Goal: Task Accomplishment & Management: Use online tool/utility

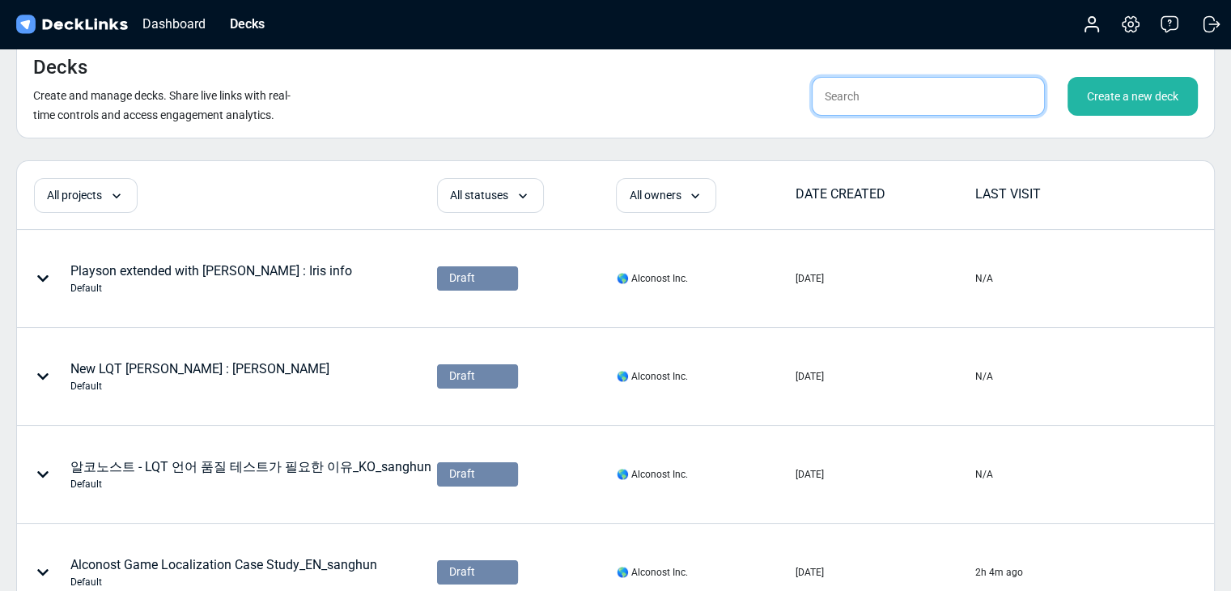
click at [974, 90] on input "text" at bounding box center [928, 96] width 233 height 39
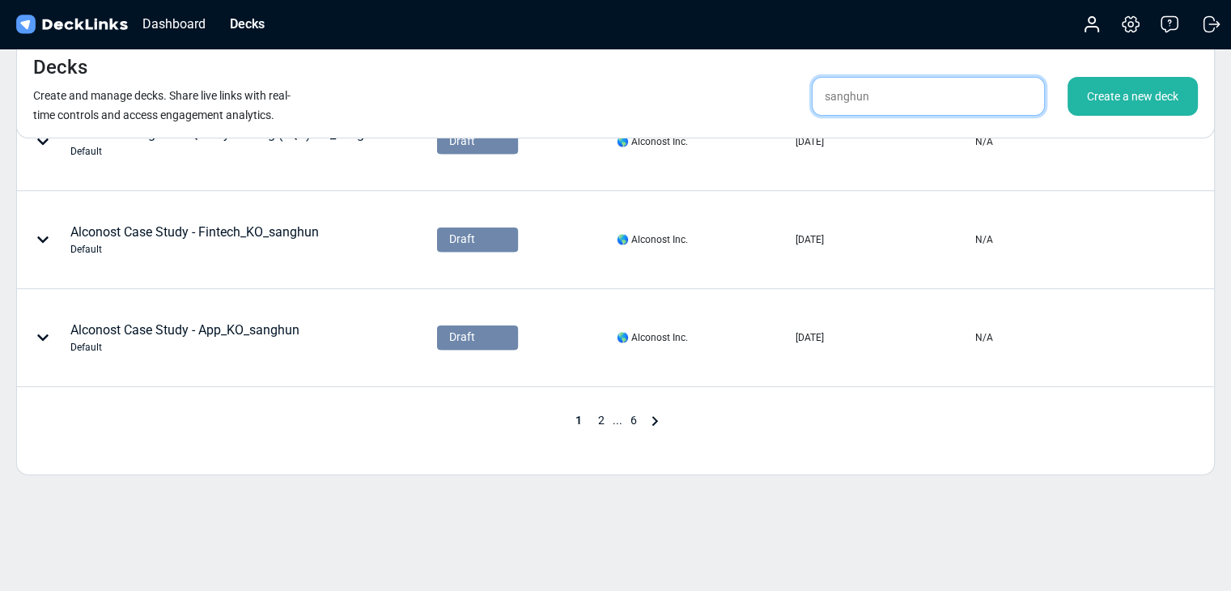
scroll to position [845, 0]
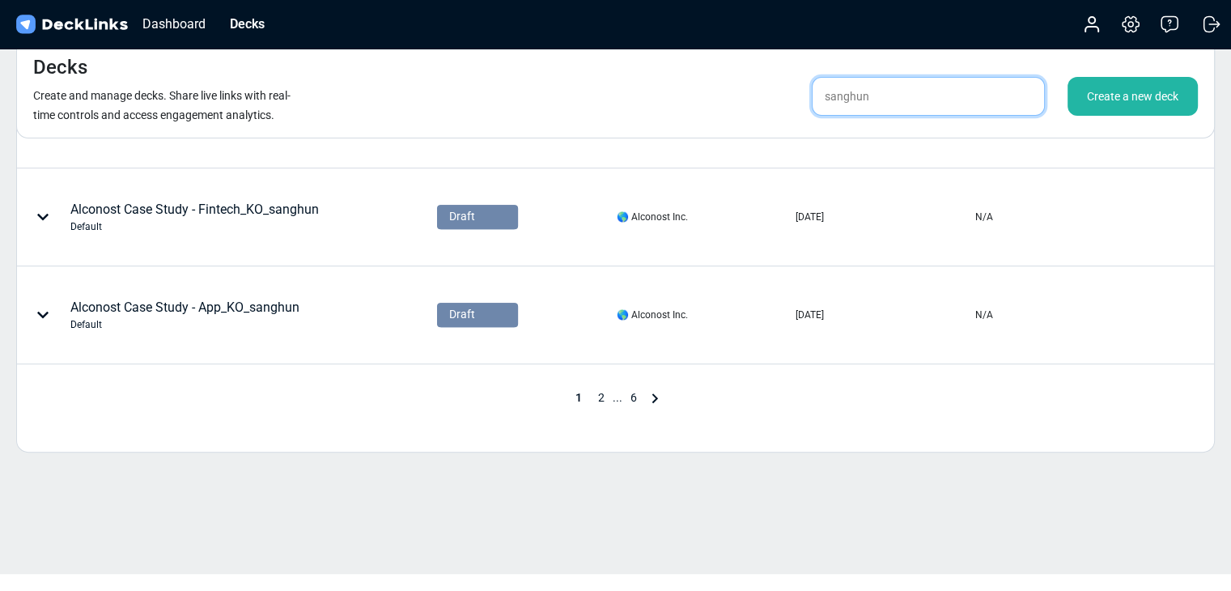
type input "sanghun"
click at [622, 393] on span "6" at bounding box center [633, 397] width 23 height 13
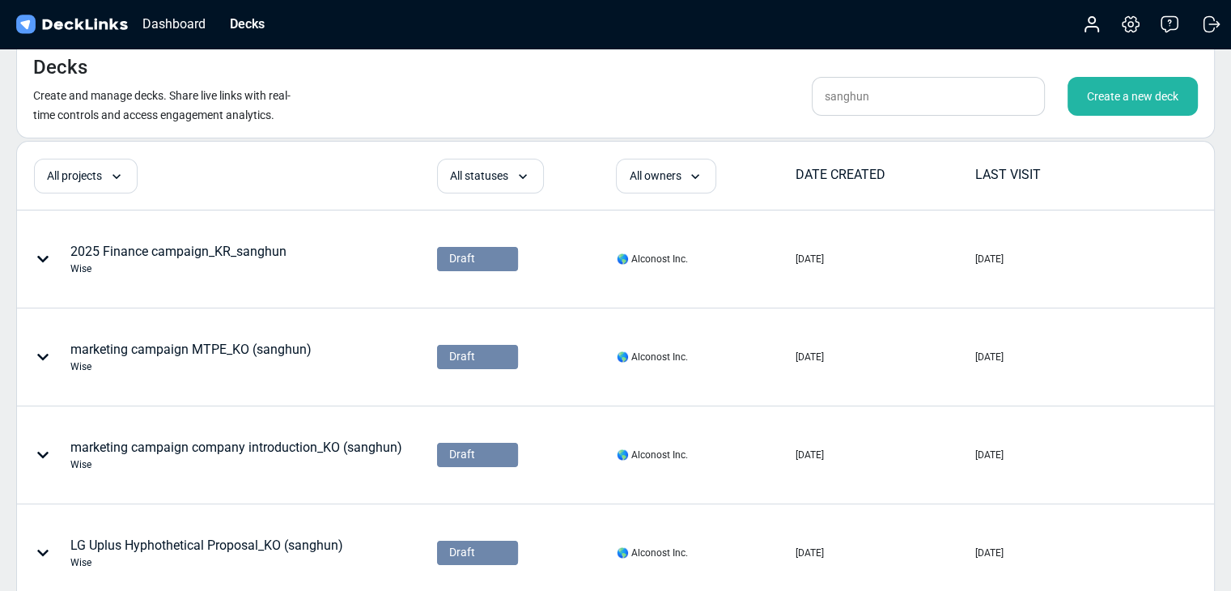
scroll to position [650, 0]
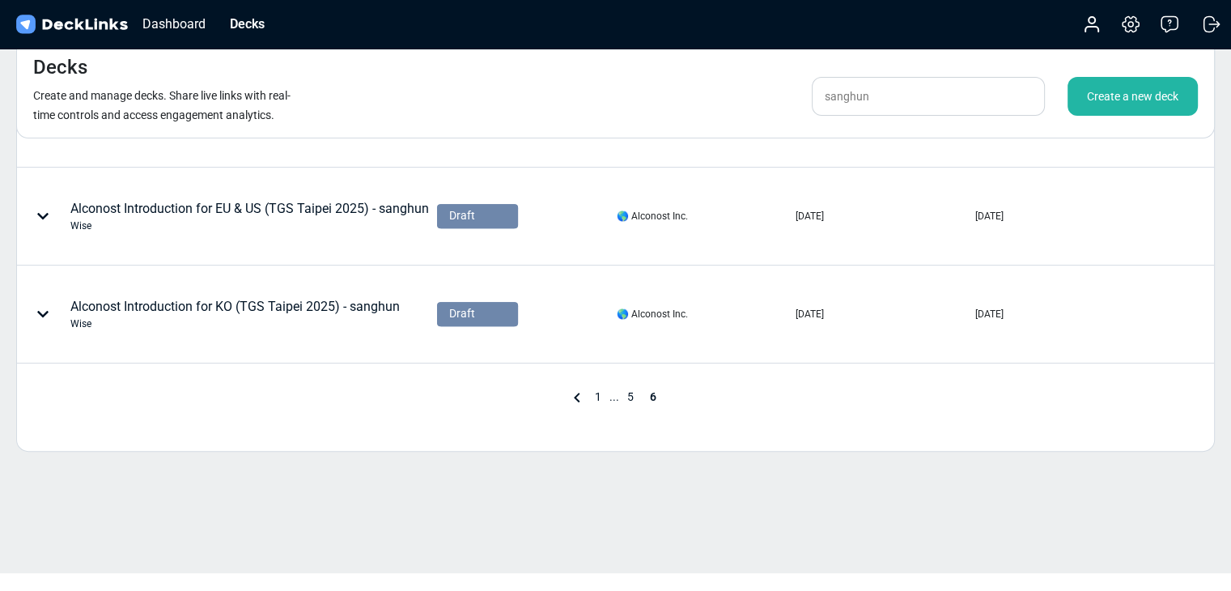
click at [610, 391] on span "..." at bounding box center [615, 396] width 10 height 13
click at [601, 396] on span "1" at bounding box center [598, 396] width 23 height 13
click at [610, 395] on span "2" at bounding box center [601, 397] width 23 height 13
click at [621, 391] on span "3" at bounding box center [622, 397] width 23 height 13
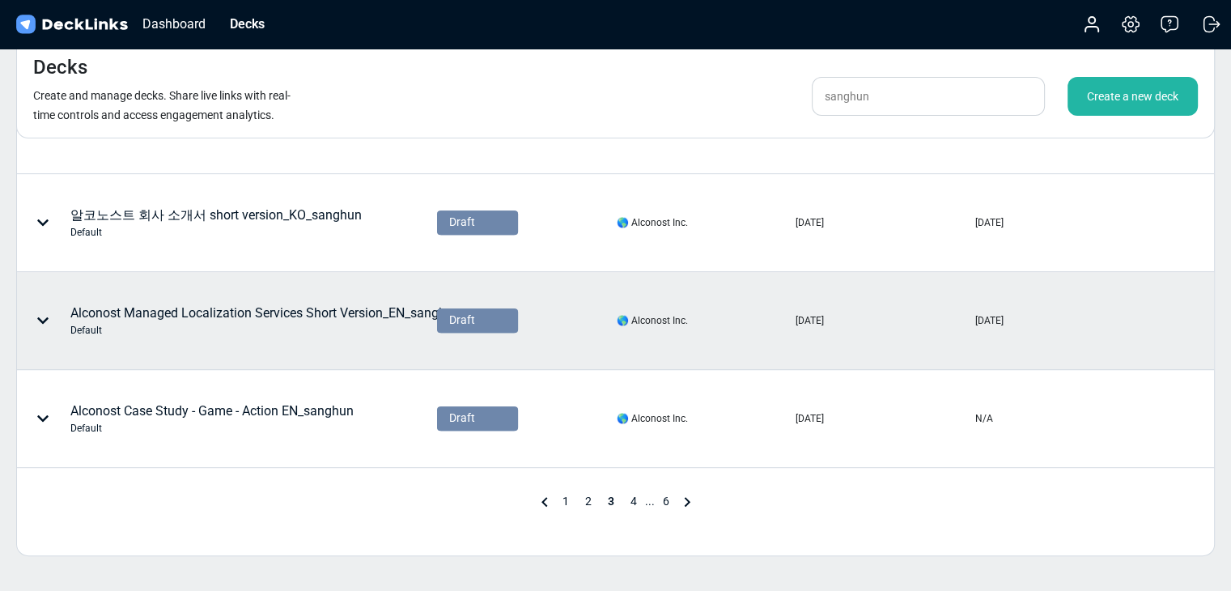
scroll to position [711, 0]
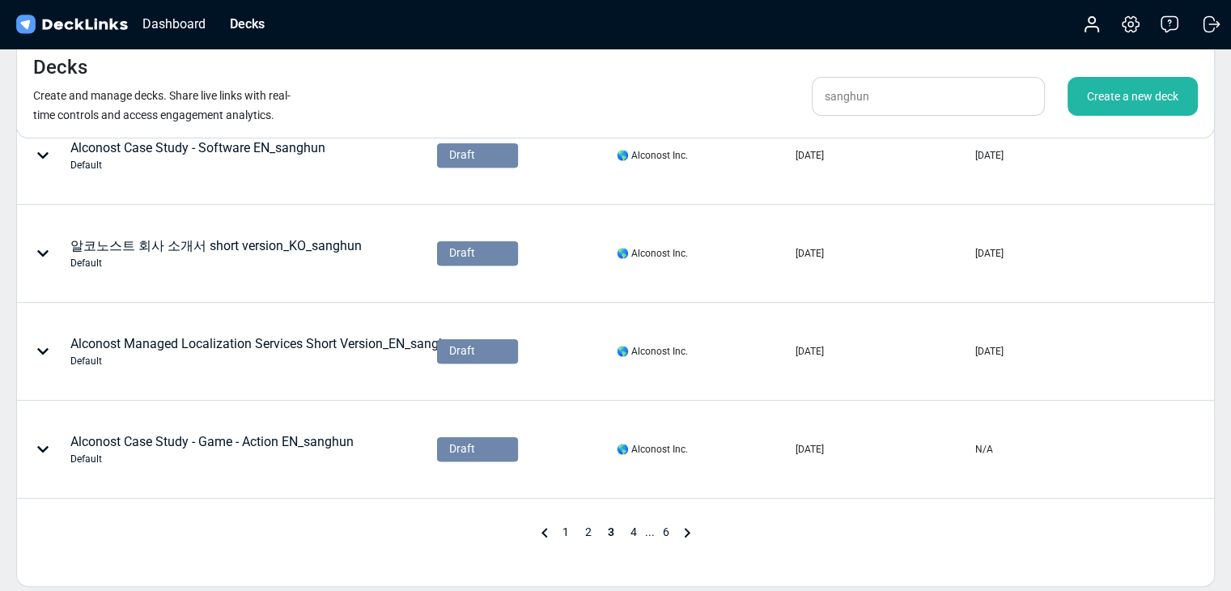
click at [628, 525] on span "4" at bounding box center [633, 531] width 23 height 13
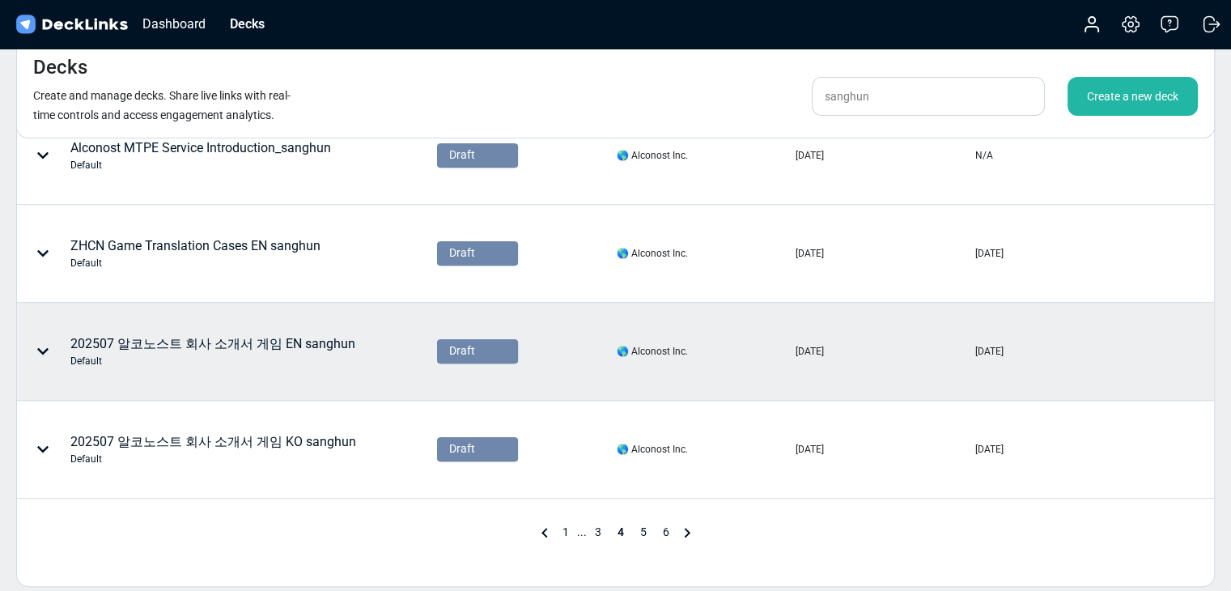
click at [305, 341] on div "202507 알코노스트 회사 소개서 게임 EN sanghun Default" at bounding box center [212, 351] width 285 height 34
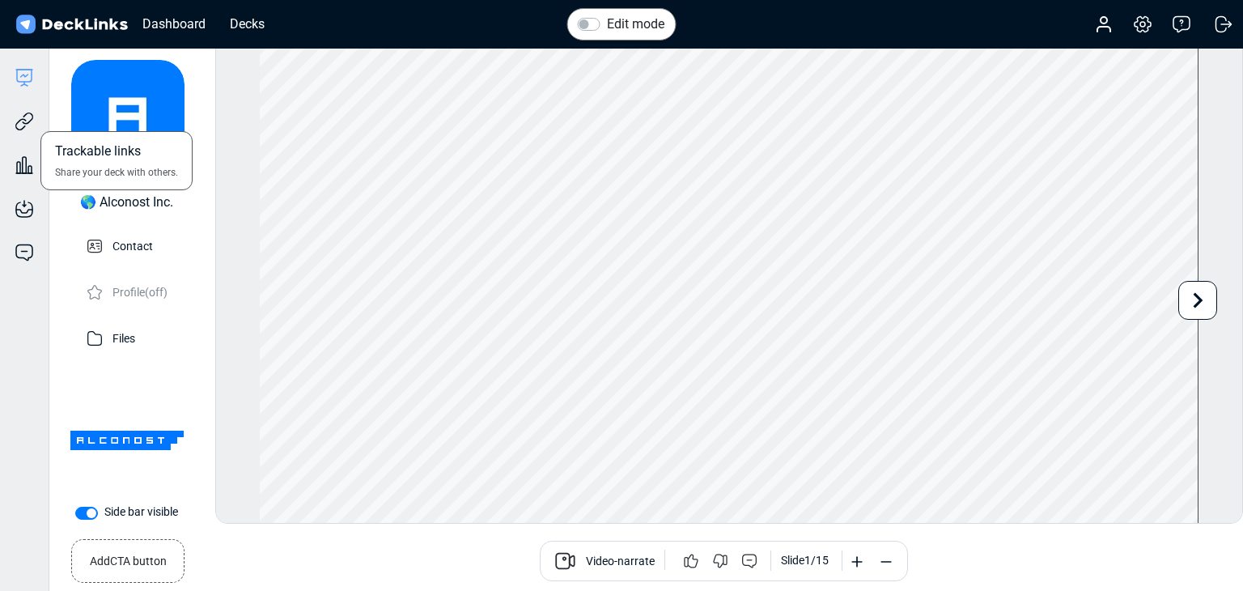
click at [36, 117] on div "Trackable links Share your deck with others." at bounding box center [24, 109] width 49 height 44
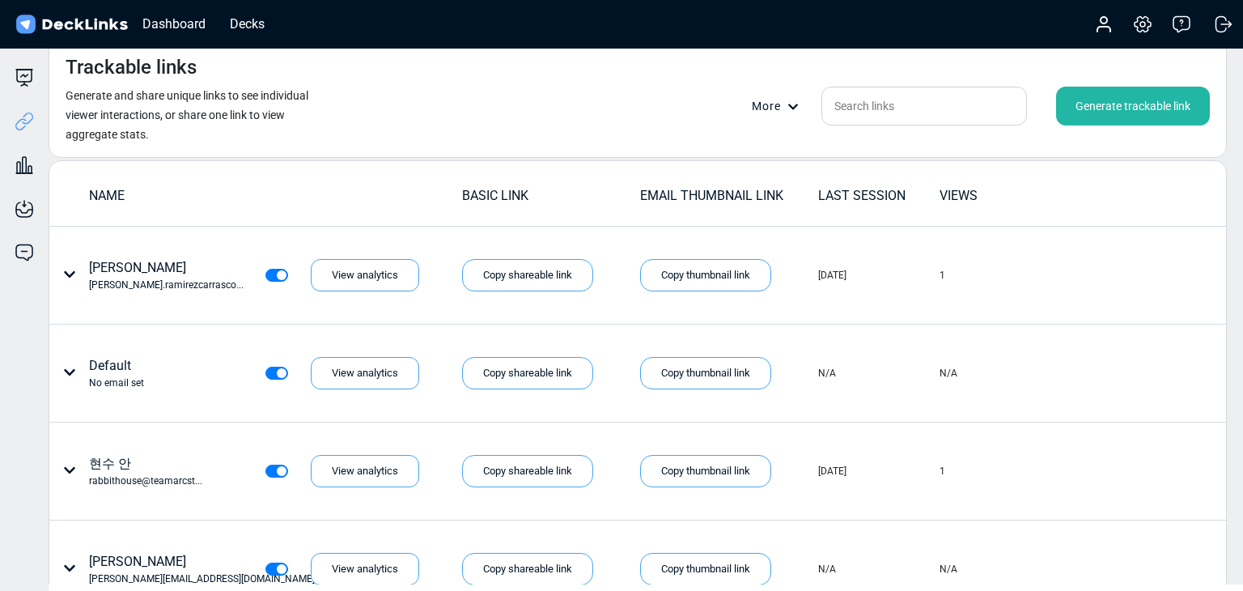
click at [1088, 106] on div "Generate trackable link" at bounding box center [1133, 106] width 154 height 39
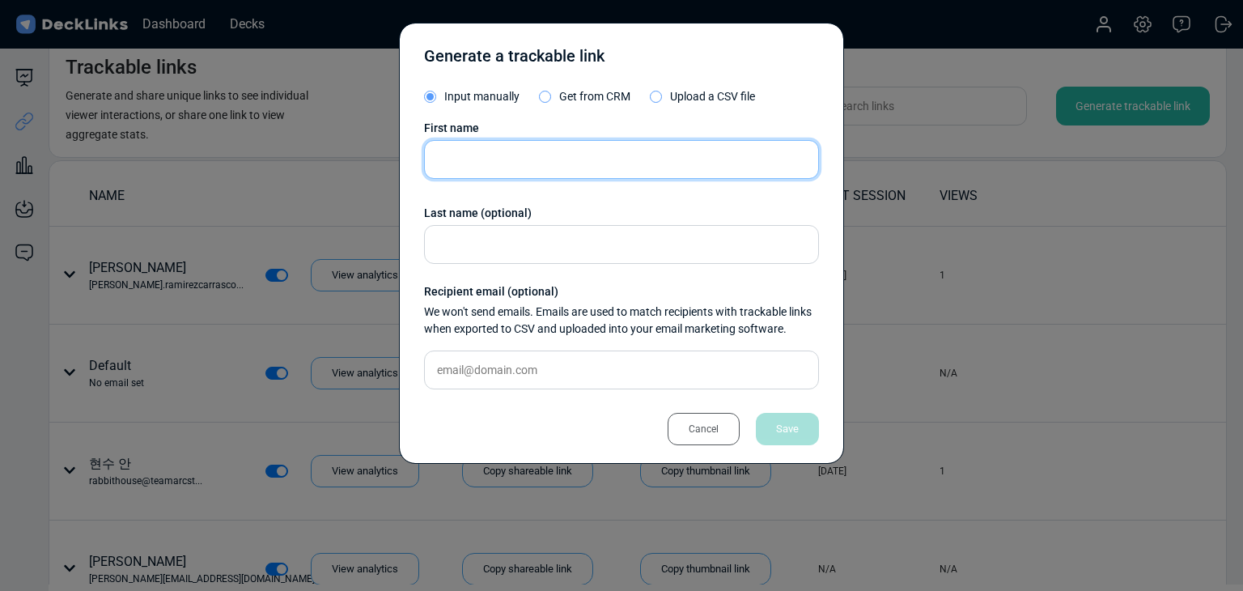
drag, startPoint x: 570, startPoint y: 167, endPoint x: 234, endPoint y: 172, distance: 336.0
click at [570, 167] on input "text" at bounding box center [621, 159] width 395 height 39
paste input "Jeremy Bouvard"
type input "Jeremy Bouvard"
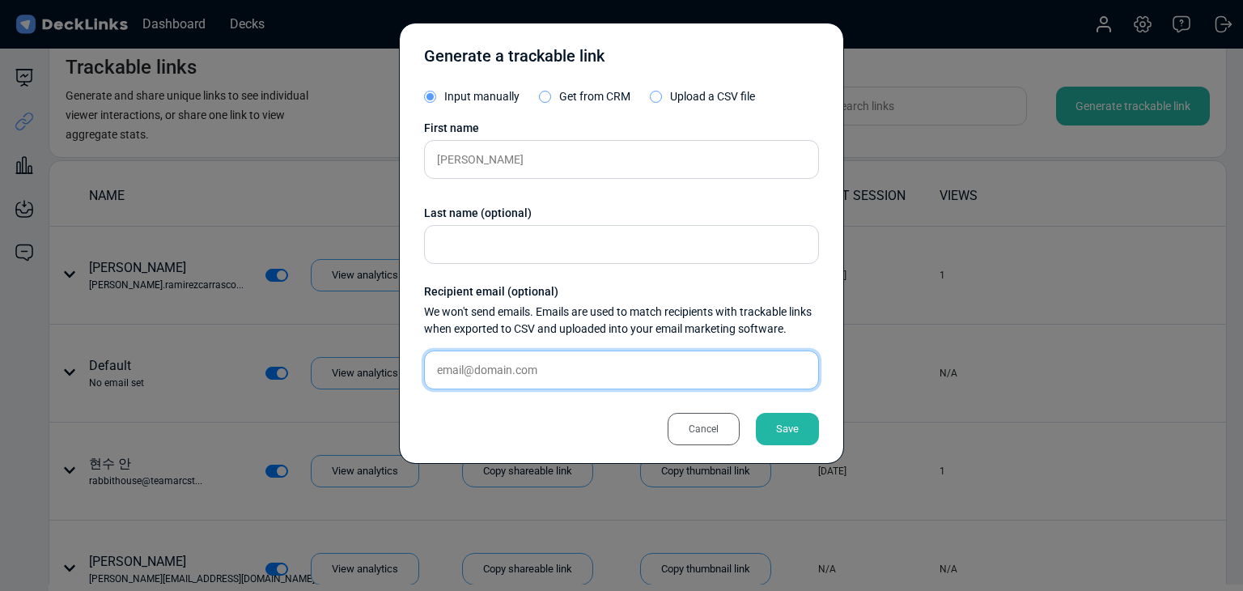
click at [622, 372] on input "text" at bounding box center [621, 369] width 395 height 39
paste input "jeremy@rockfishgames.com"
type input "jeremy@rockfishgames.com"
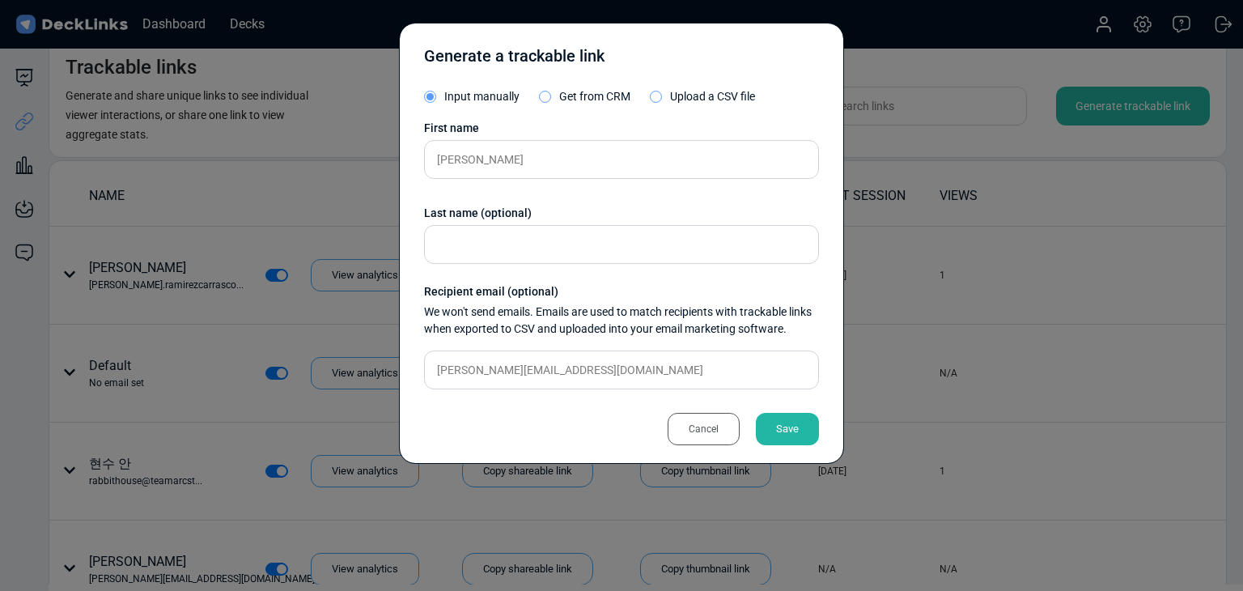
click at [790, 425] on div "Save" at bounding box center [787, 429] width 63 height 32
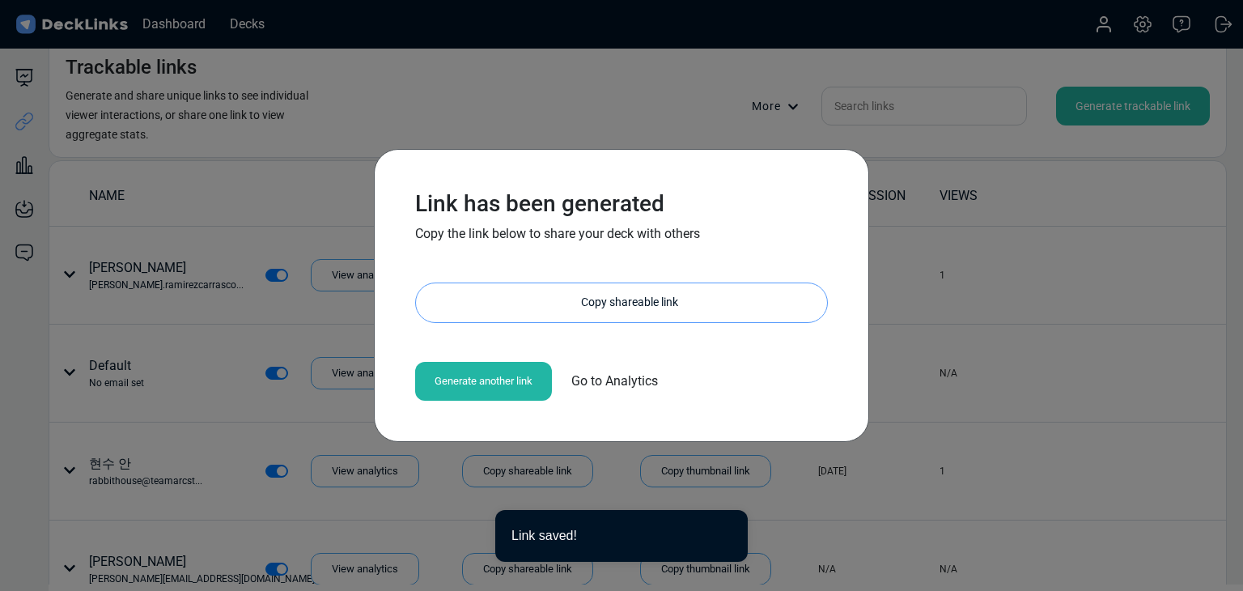
click at [605, 292] on div "Copy shareable link" at bounding box center [629, 302] width 395 height 39
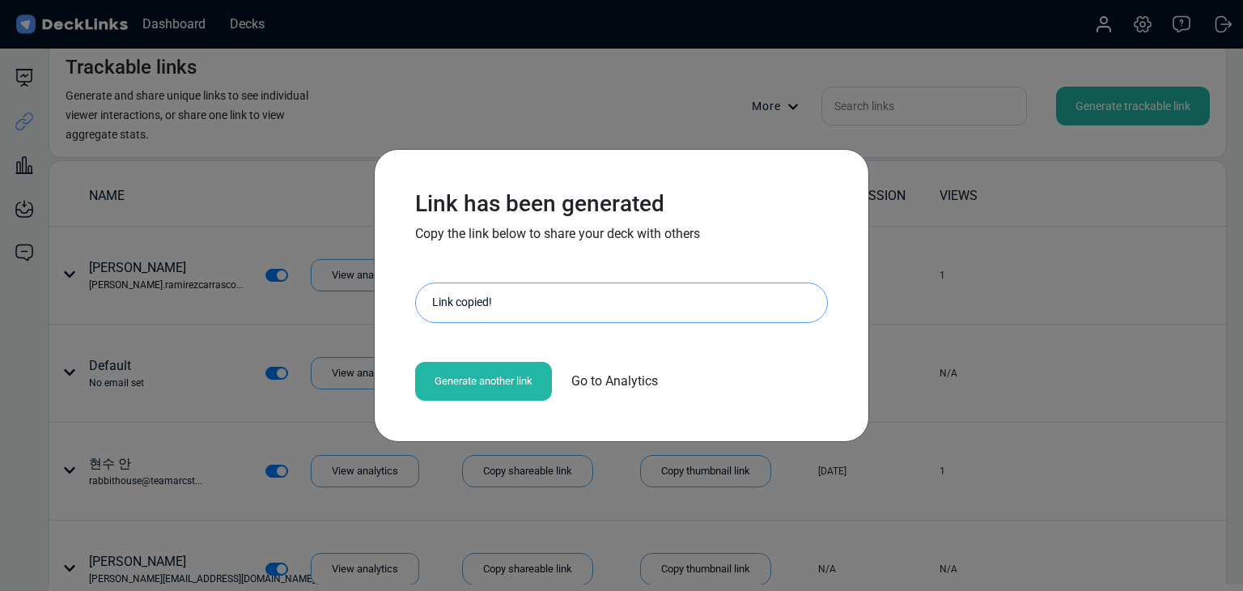
click at [215, 274] on div "Link has been generated Copy the link below to share your deck with others http…" at bounding box center [621, 295] width 1243 height 591
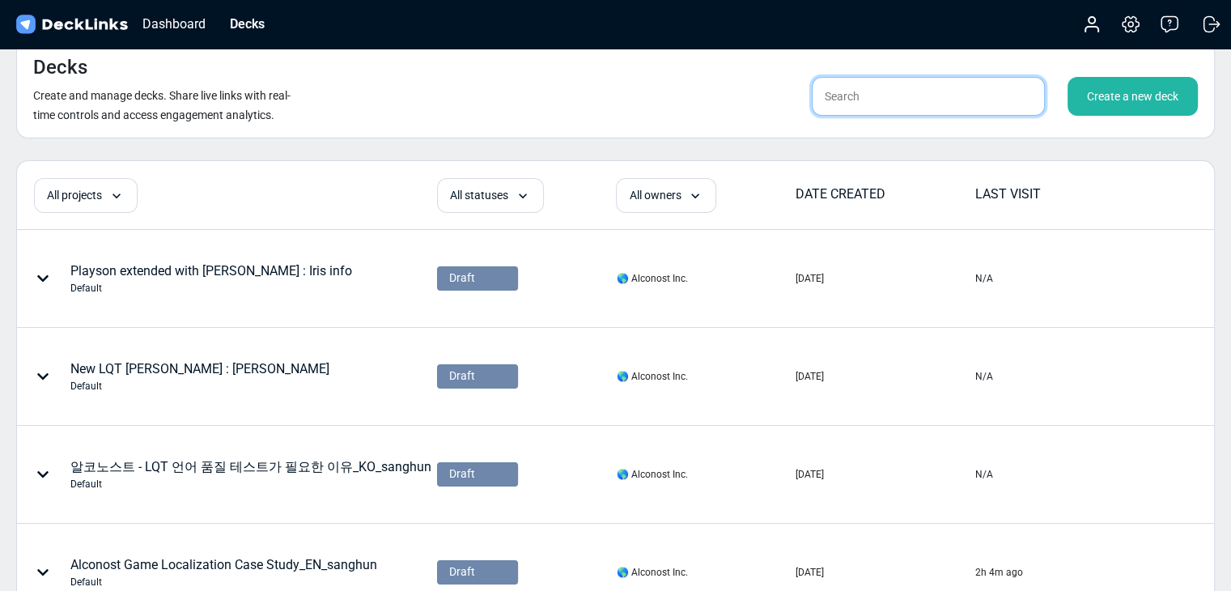
click at [859, 98] on input "text" at bounding box center [928, 96] width 233 height 39
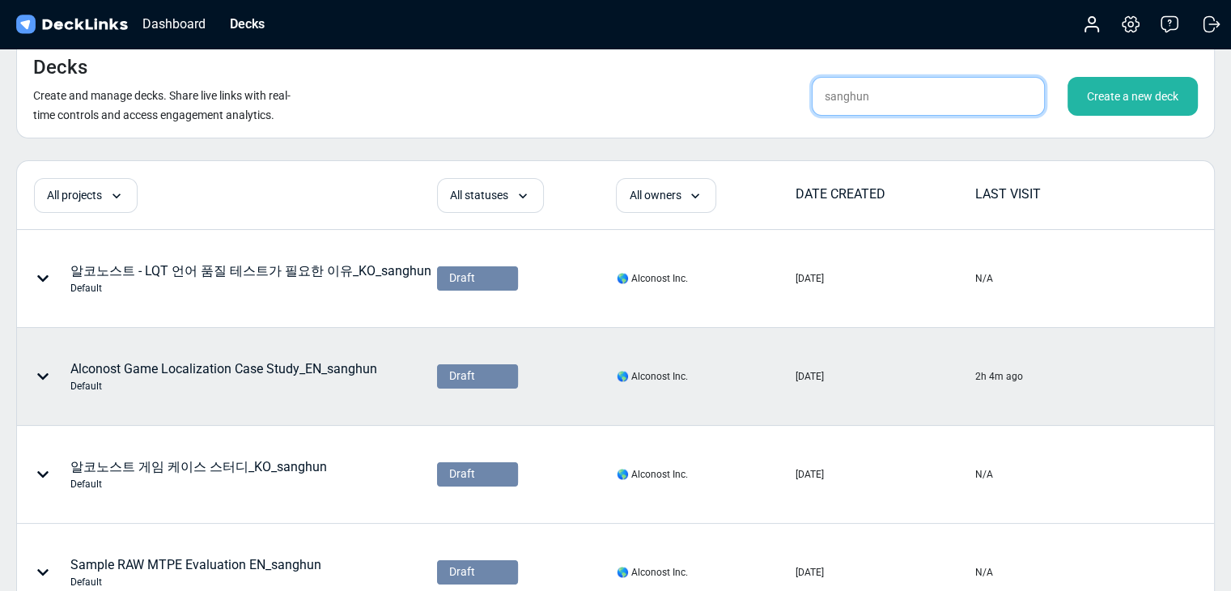
type input "sanghun"
click at [308, 371] on div "Alconost Game Localization Case Study_EN_sanghun Default" at bounding box center [223, 376] width 307 height 34
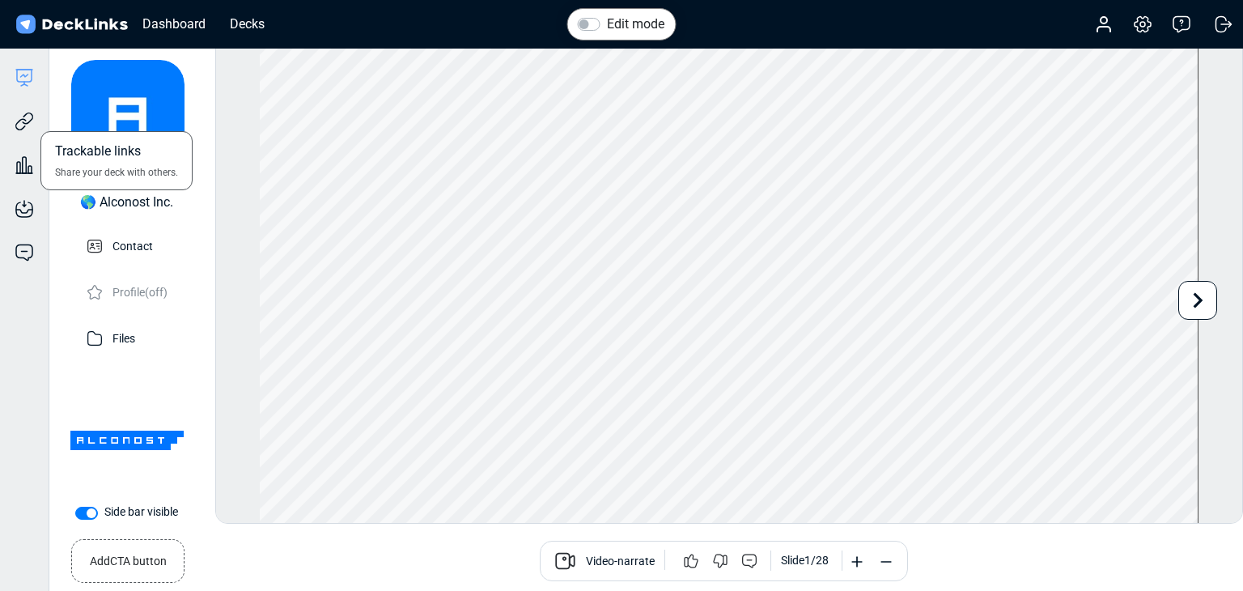
click at [39, 120] on div "Trackable links Share your deck with others." at bounding box center [24, 109] width 49 height 44
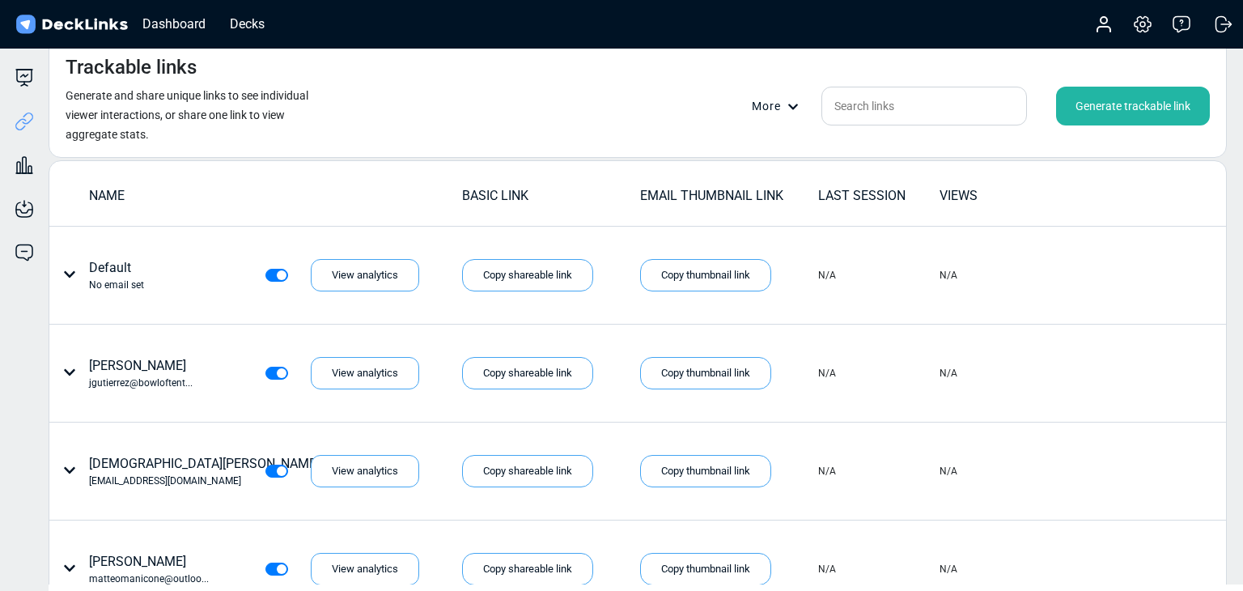
click at [1107, 111] on div "Generate trackable link" at bounding box center [1133, 106] width 154 height 39
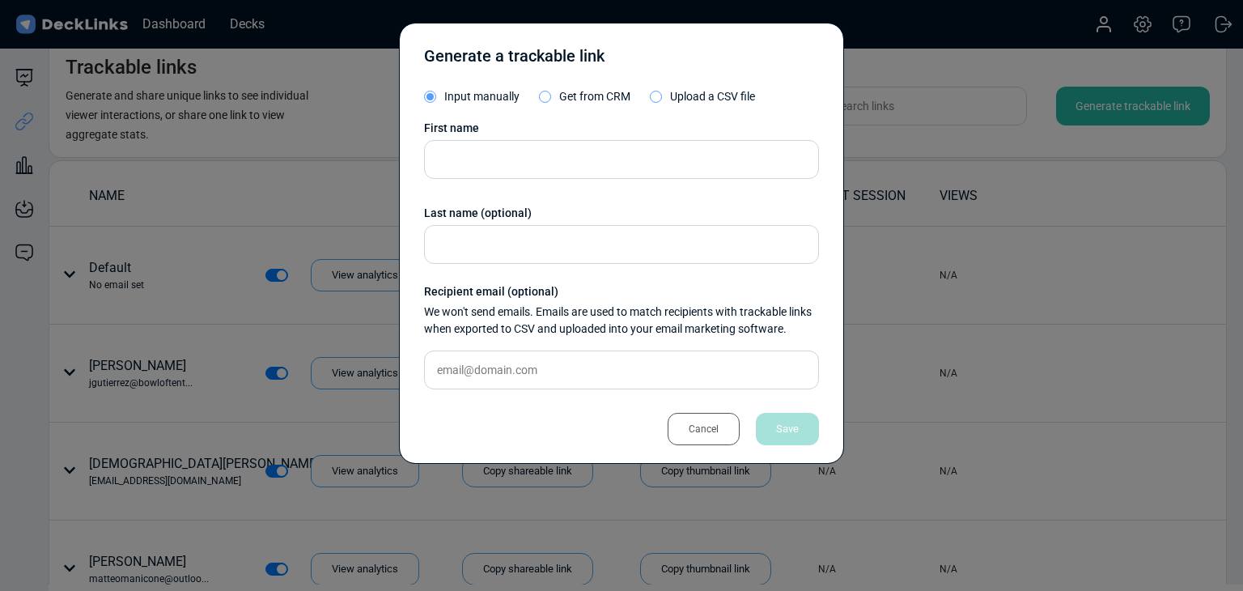
click at [633, 186] on div "First name Last name (optional) Recipient email (optional) We won't send emails…" at bounding box center [621, 261] width 395 height 283
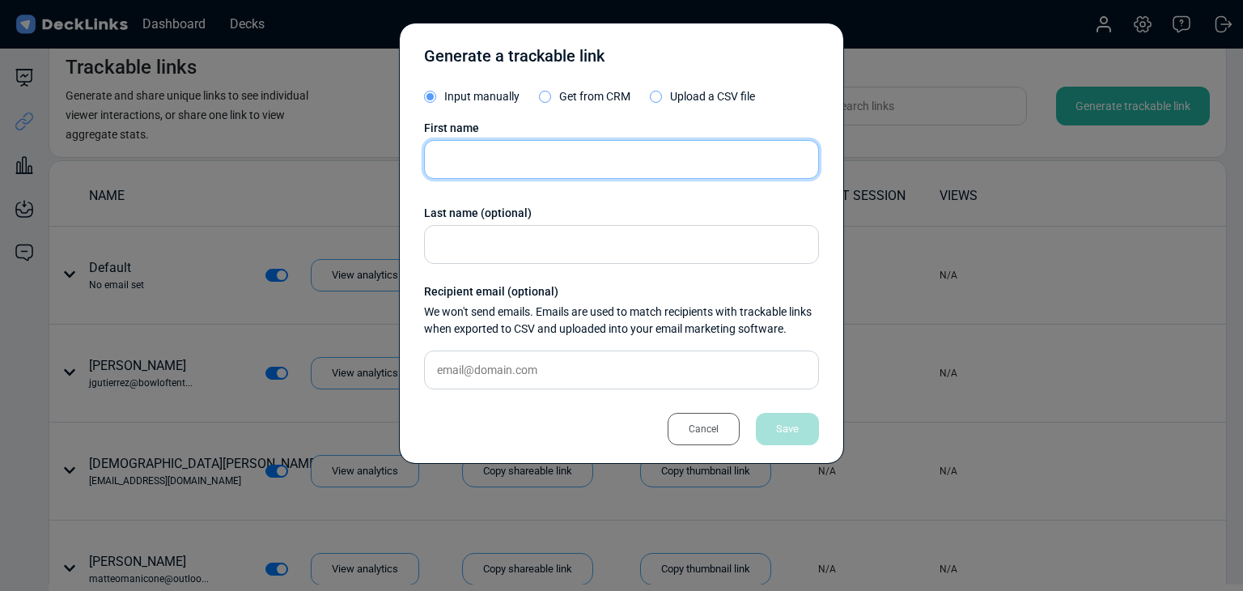
click at [631, 166] on input "text" at bounding box center [621, 159] width 395 height 39
paste input "Jeremy Bouvard"
type input "Jeremy Bouvard"
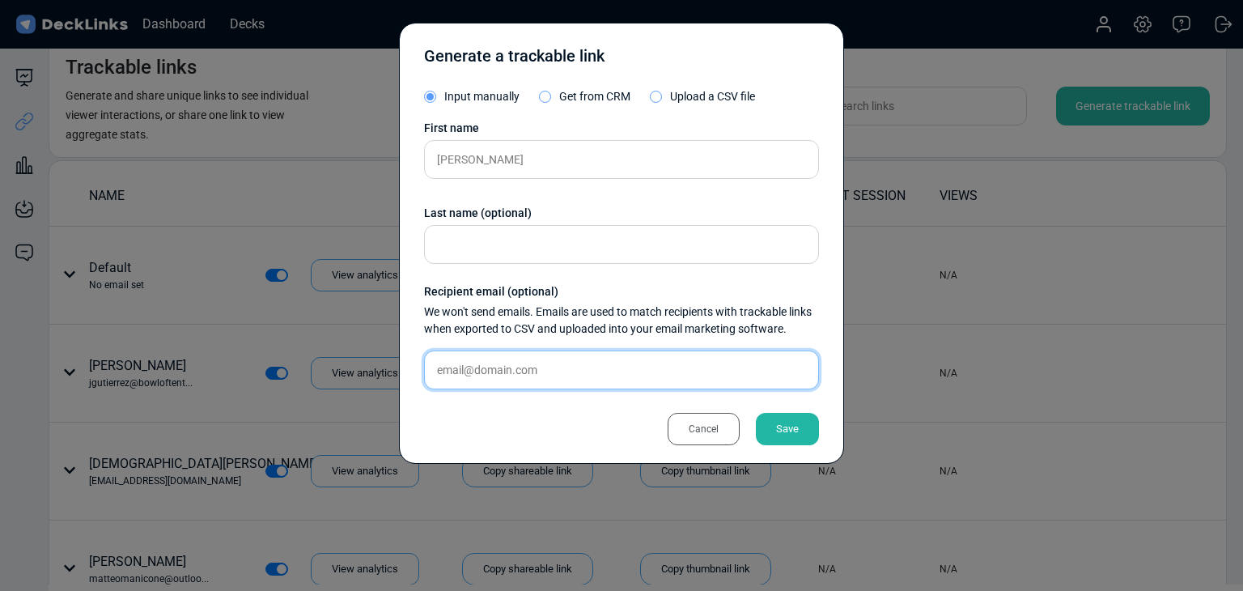
click at [551, 369] on input "text" at bounding box center [621, 369] width 395 height 39
paste input "jeremy@rockfishgames.com"
type input "jeremy@rockfishgames.com"
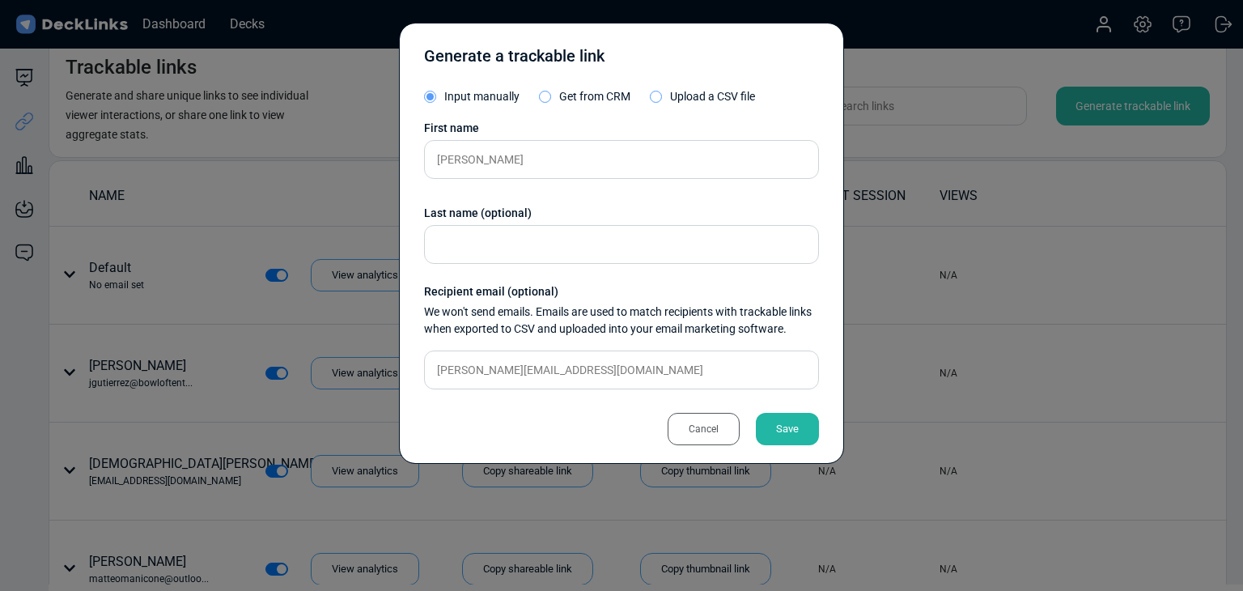
click at [788, 424] on div "Save" at bounding box center [787, 429] width 63 height 32
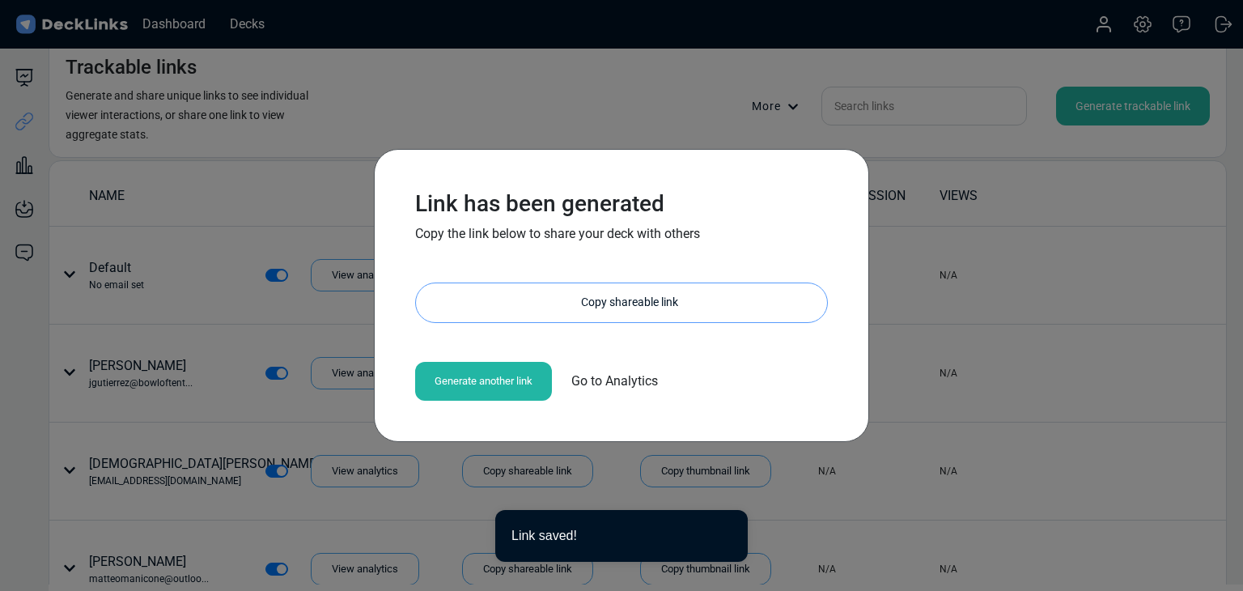
click at [580, 309] on div "Copy shareable link" at bounding box center [629, 302] width 395 height 39
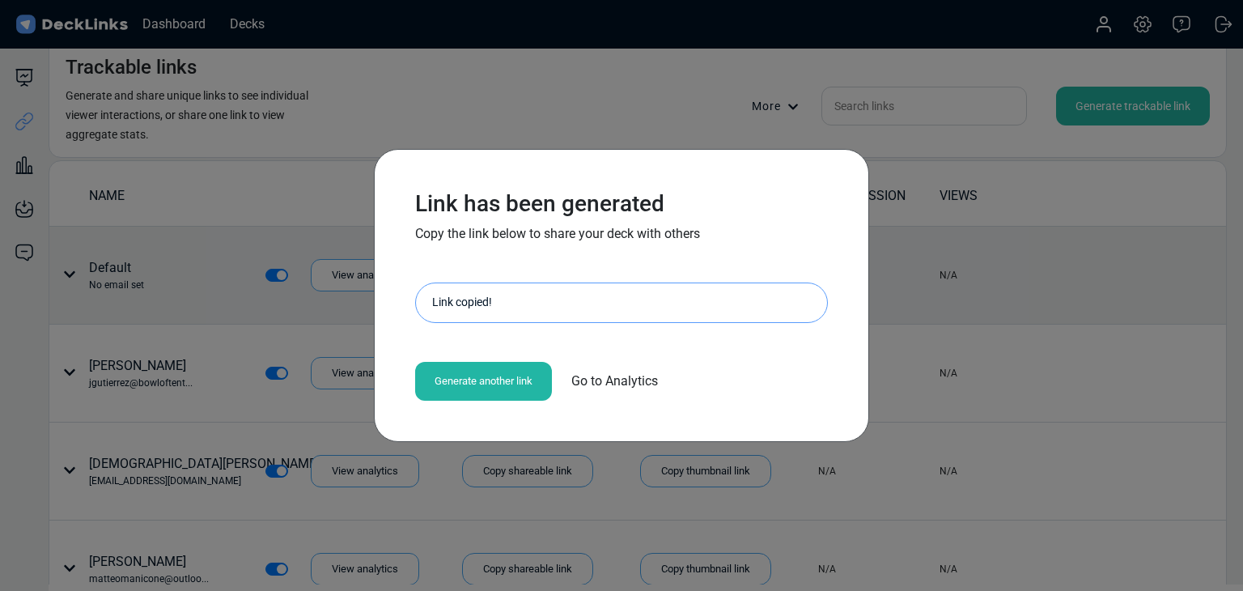
click at [165, 232] on div "Link has been generated Copy the link below to share your deck with others http…" at bounding box center [621, 295] width 1243 height 591
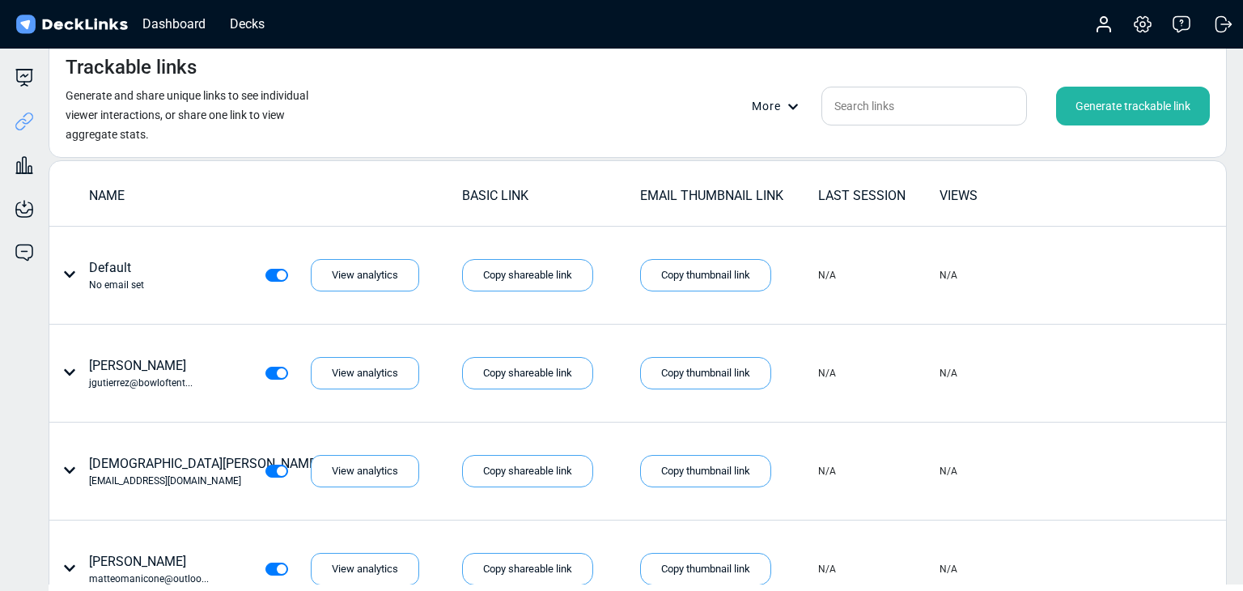
click at [442, 117] on div "Trackable links Generate and share unique links to see individual viewer intera…" at bounding box center [638, 98] width 1179 height 119
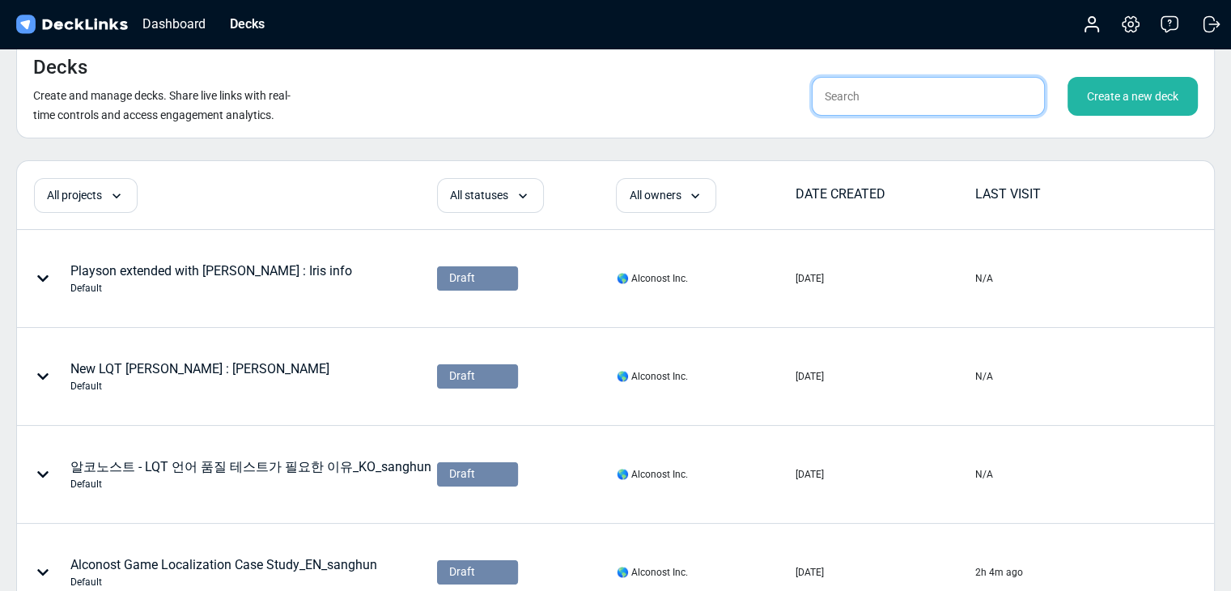
click at [867, 100] on input "text" at bounding box center [928, 96] width 233 height 39
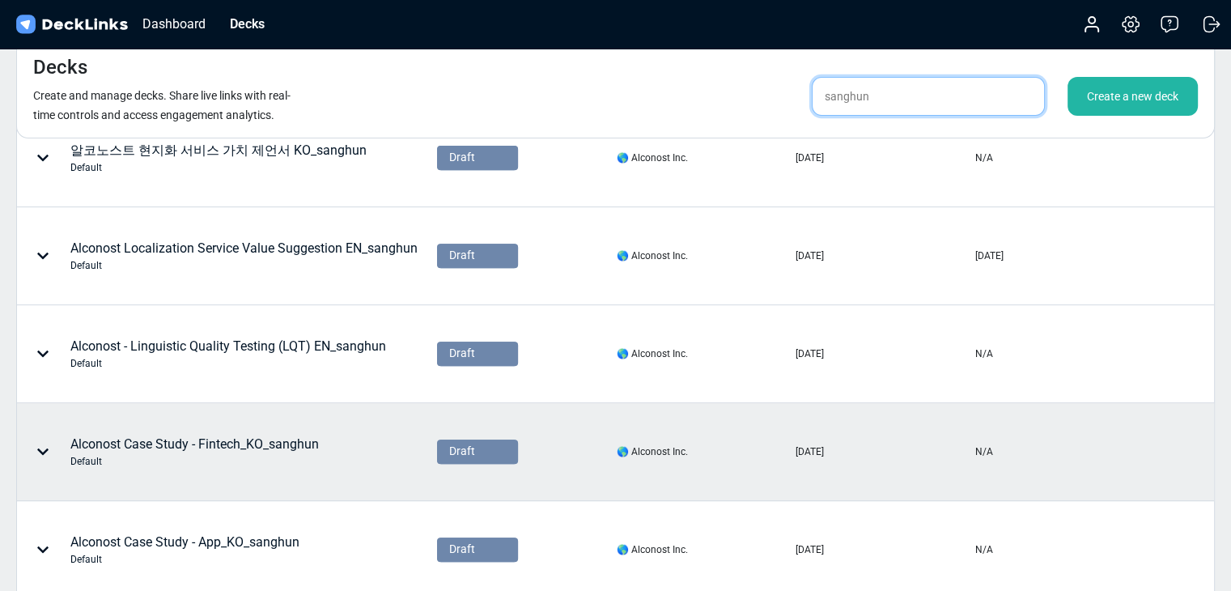
scroll to position [674, 0]
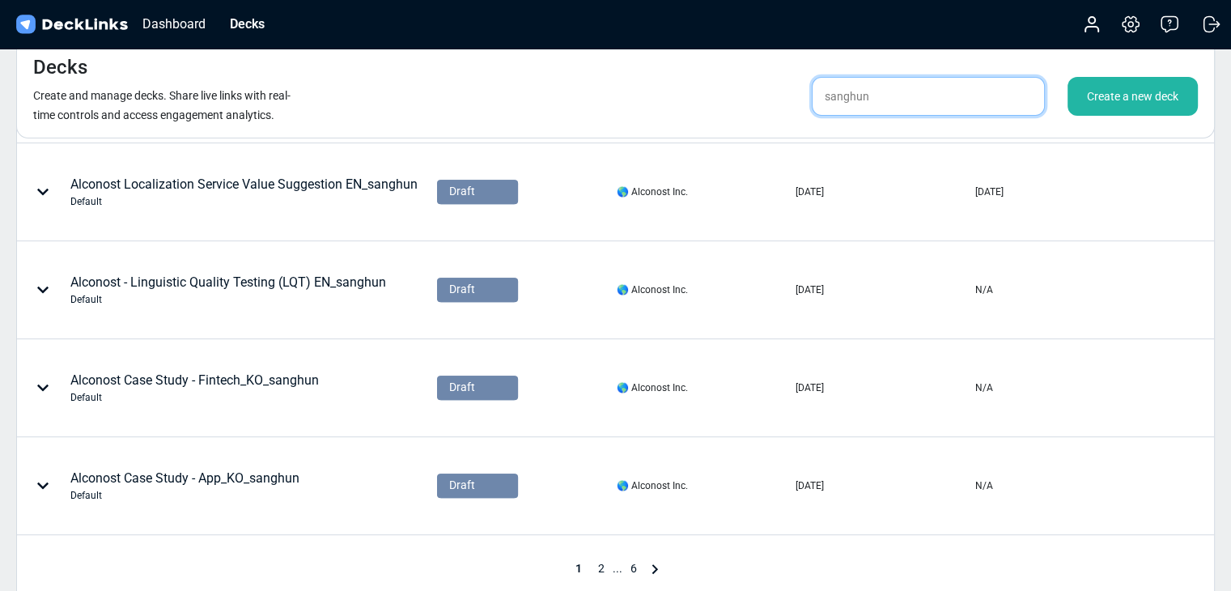
type input "sanghun"
click at [605, 567] on span "2" at bounding box center [601, 568] width 23 height 13
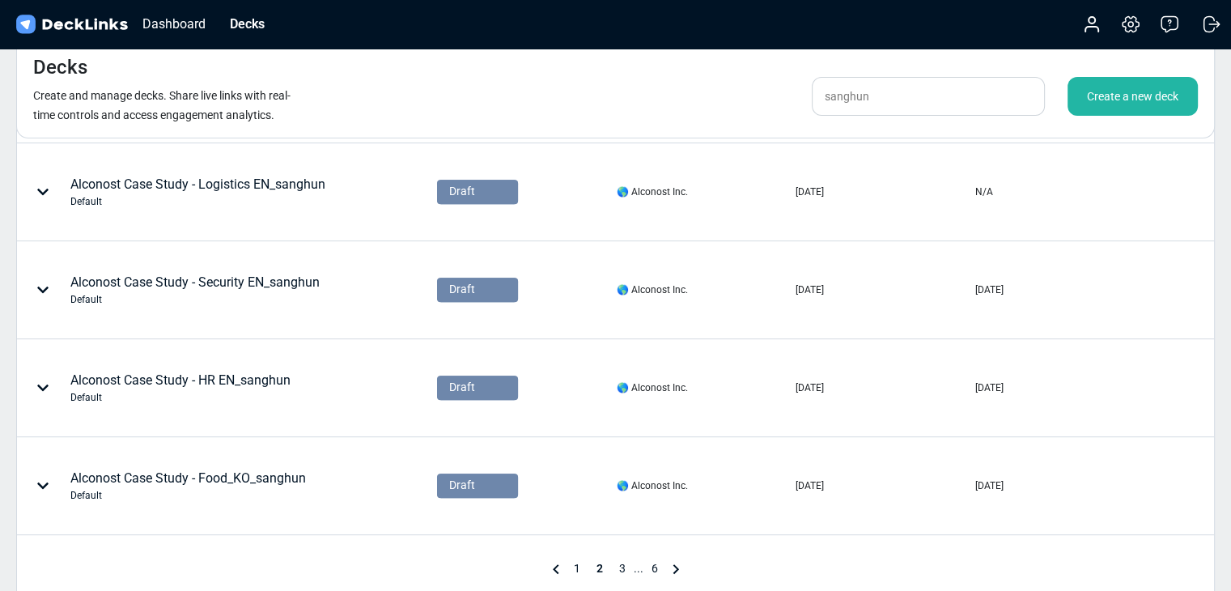
click at [619, 566] on span "3" at bounding box center [622, 568] width 23 height 13
click at [630, 564] on span "4" at bounding box center [633, 568] width 23 height 13
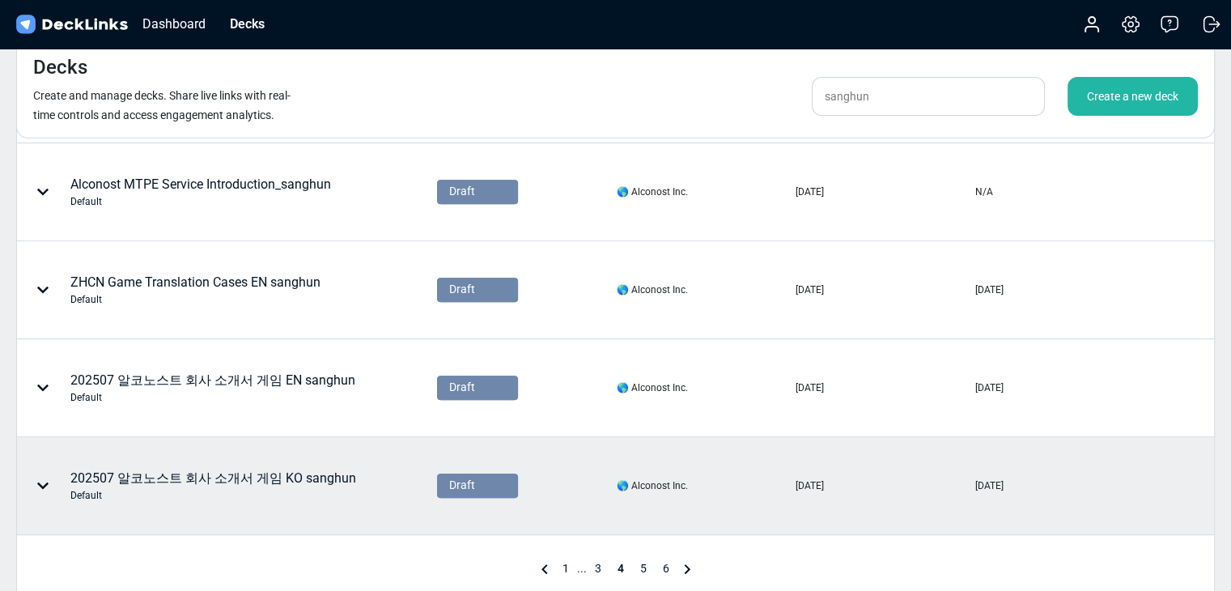
click at [332, 488] on div "Default" at bounding box center [213, 495] width 286 height 15
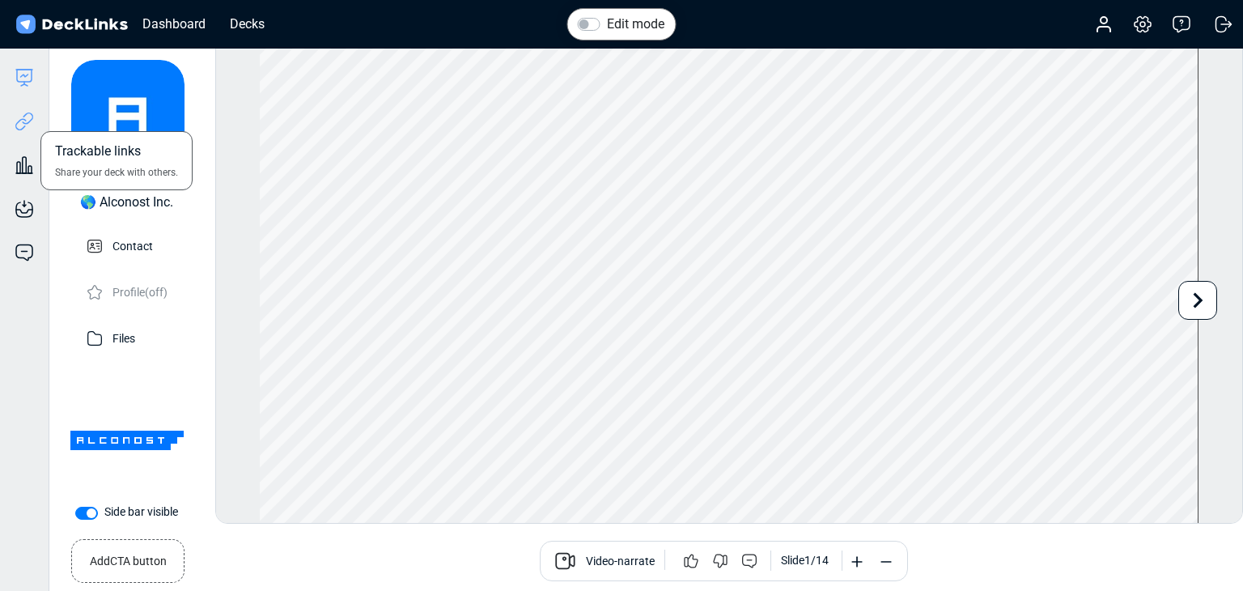
click at [28, 130] on icon at bounding box center [24, 121] width 19 height 19
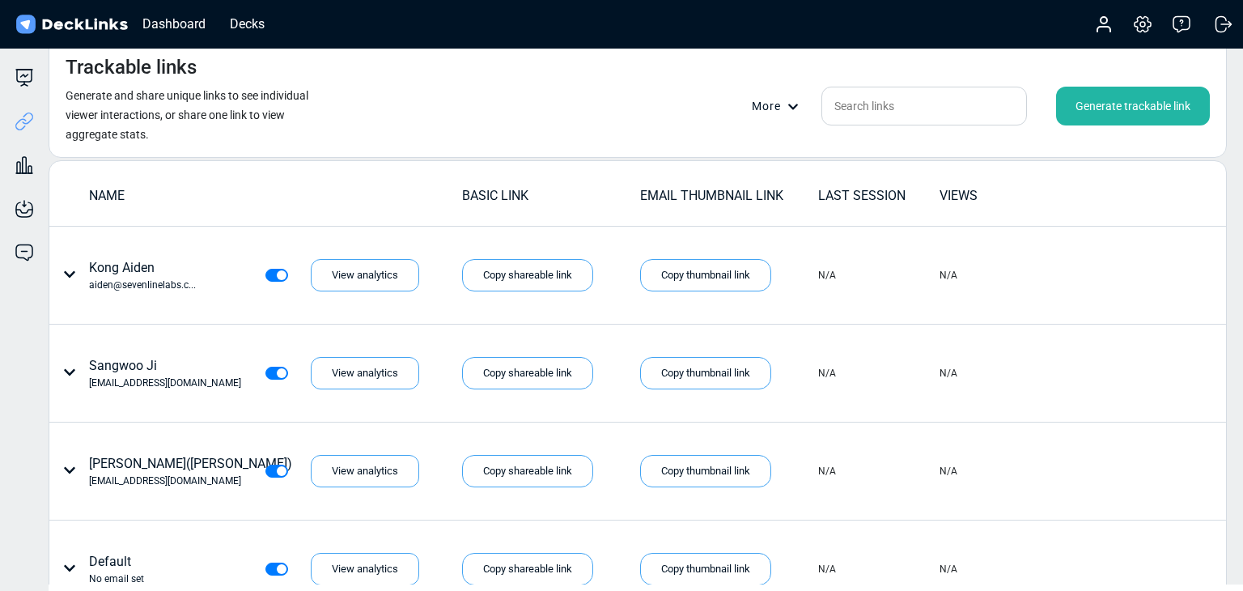
click at [1093, 108] on div "Generate trackable link" at bounding box center [1133, 106] width 154 height 39
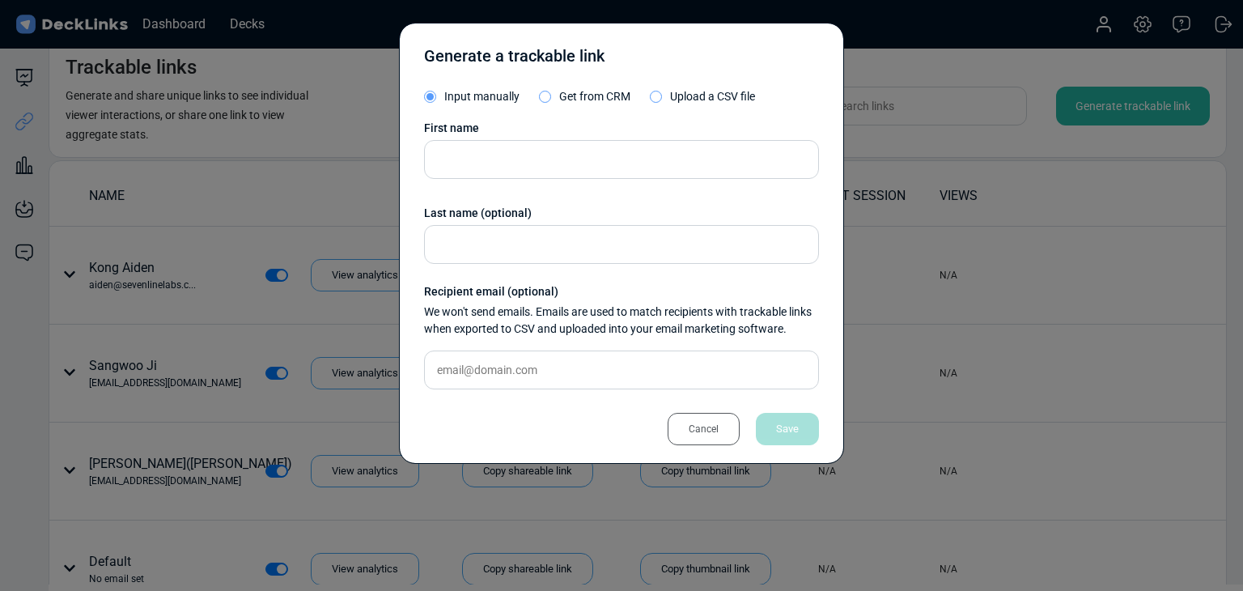
click at [521, 179] on div "First name Last name (optional) Recipient email (optional) We won't send emails…" at bounding box center [621, 261] width 395 height 283
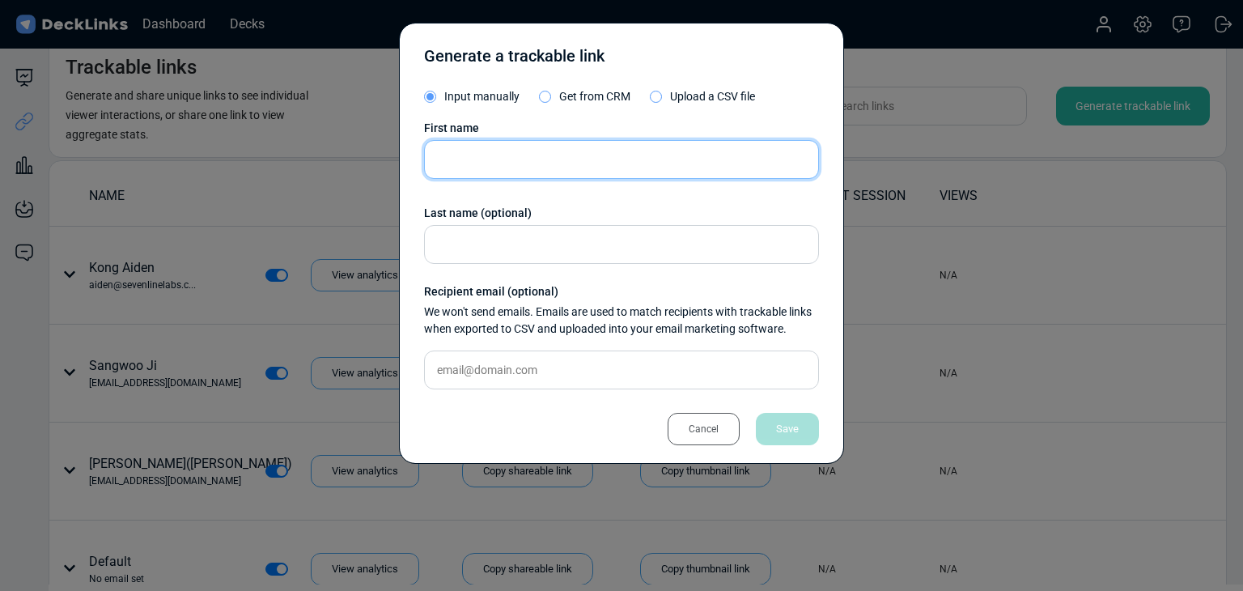
click at [502, 172] on input "text" at bounding box center [621, 159] width 395 height 39
paste input "임큰솔"
type input "임큰솔"
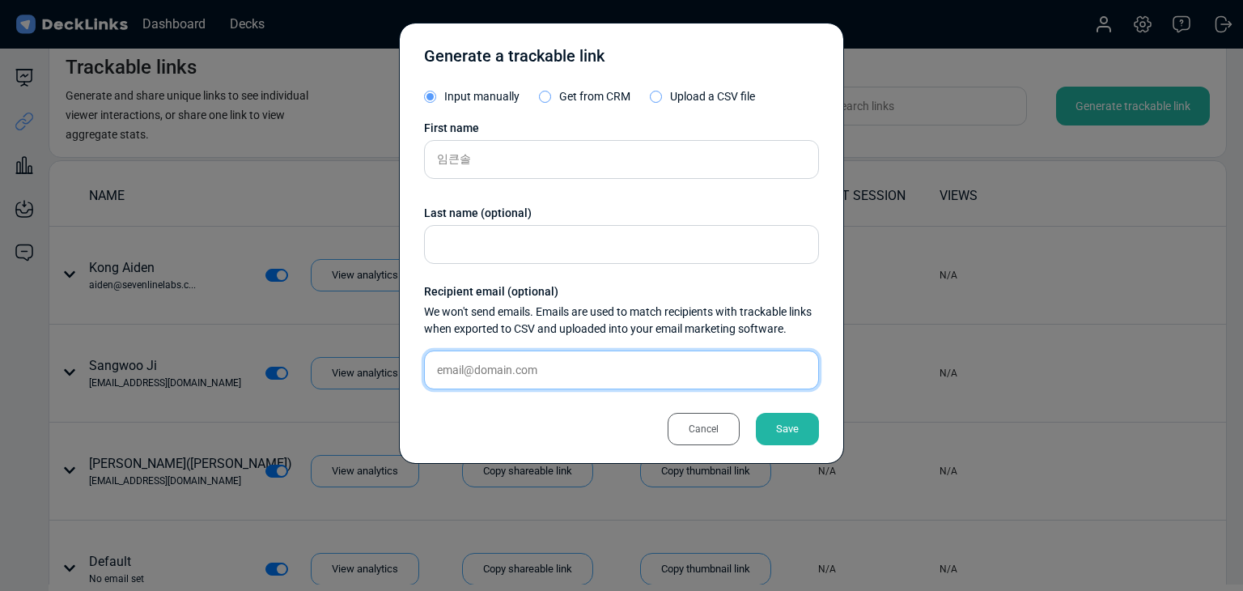
click at [502, 372] on input "text" at bounding box center [621, 369] width 395 height 39
paste input "[EMAIL_ADDRESS][DOMAIN_NAME]"
type input "[EMAIL_ADDRESS][DOMAIN_NAME]"
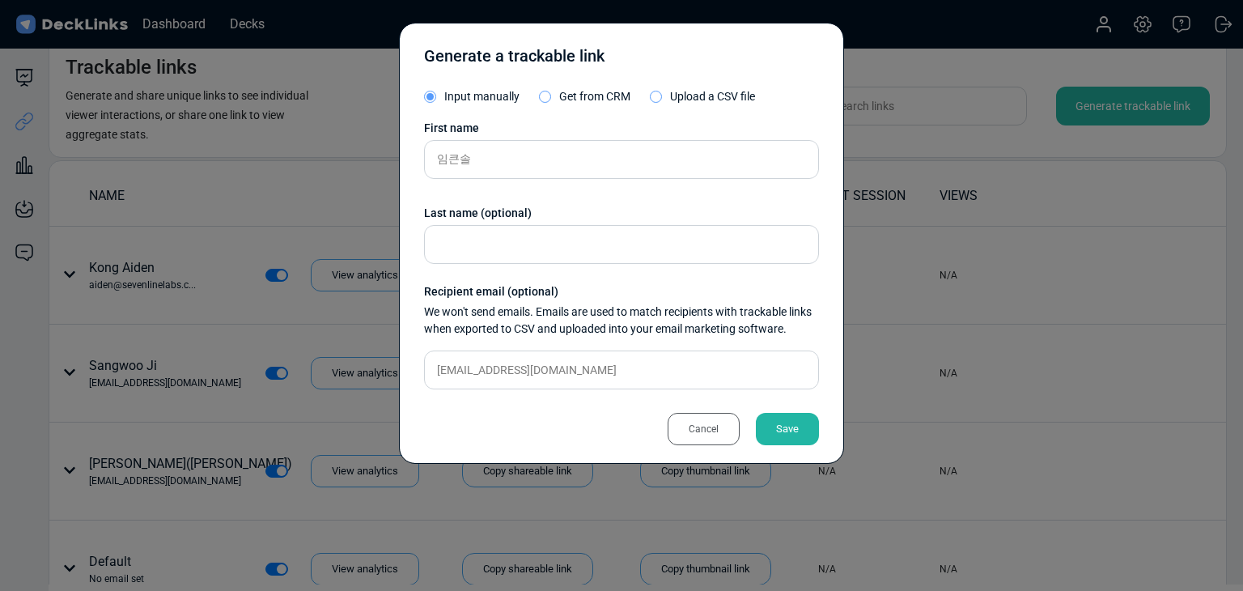
click at [761, 415] on div "Save" at bounding box center [787, 429] width 63 height 32
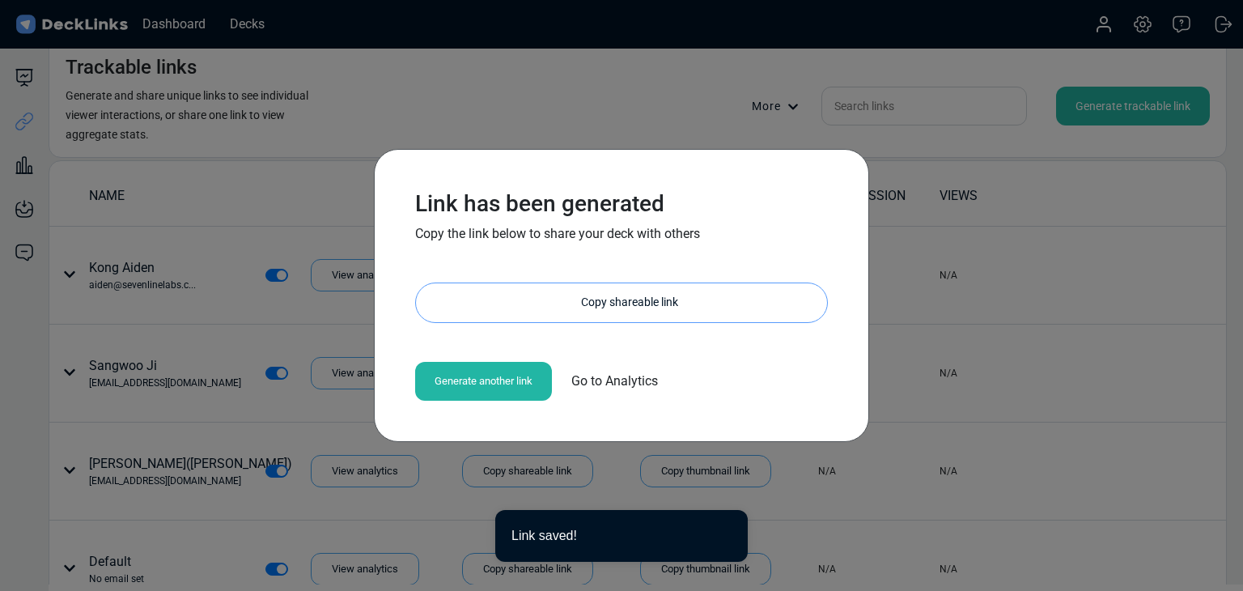
click at [641, 308] on div "Copy shareable link" at bounding box center [629, 302] width 395 height 39
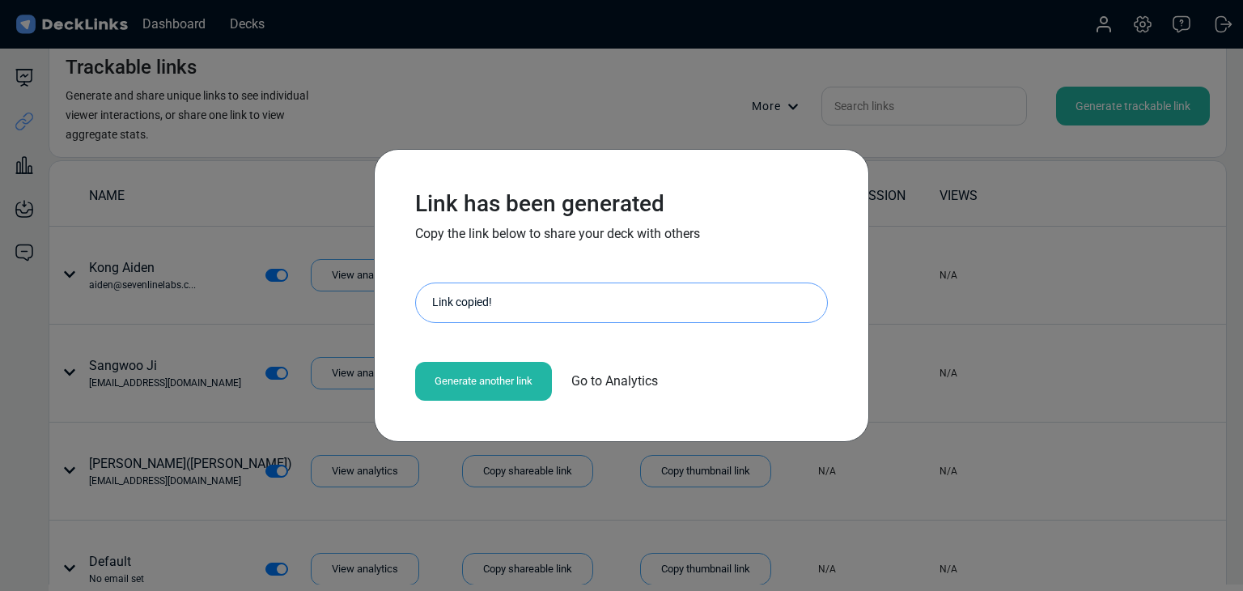
click at [124, 373] on div "Link has been generated Copy the link below to share your deck with others [URL…" at bounding box center [621, 295] width 1243 height 591
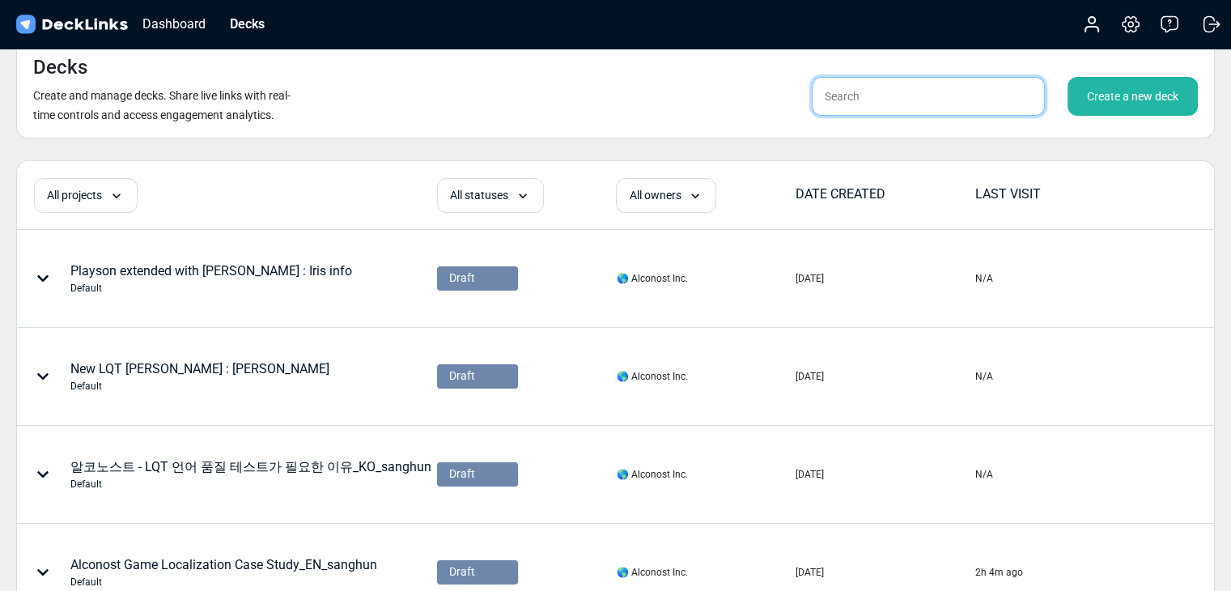
click at [865, 96] on input "text" at bounding box center [928, 96] width 233 height 39
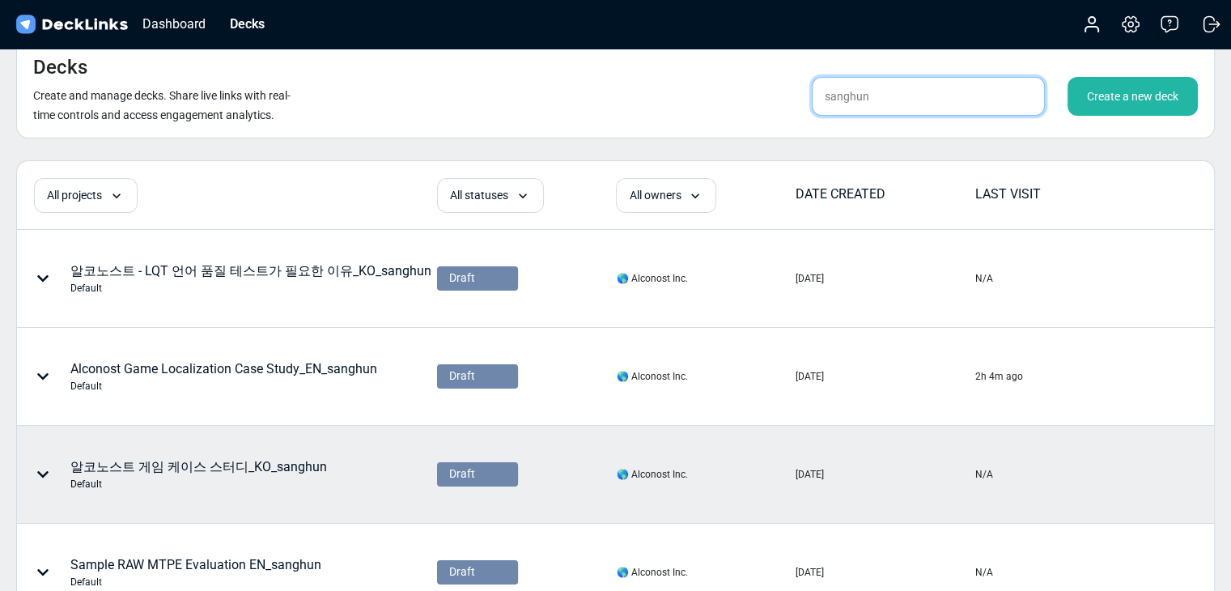
type input "sanghun"
click at [272, 468] on div "알코노스트 게임 케이스 스터디_KO_sanghun Default" at bounding box center [198, 474] width 257 height 34
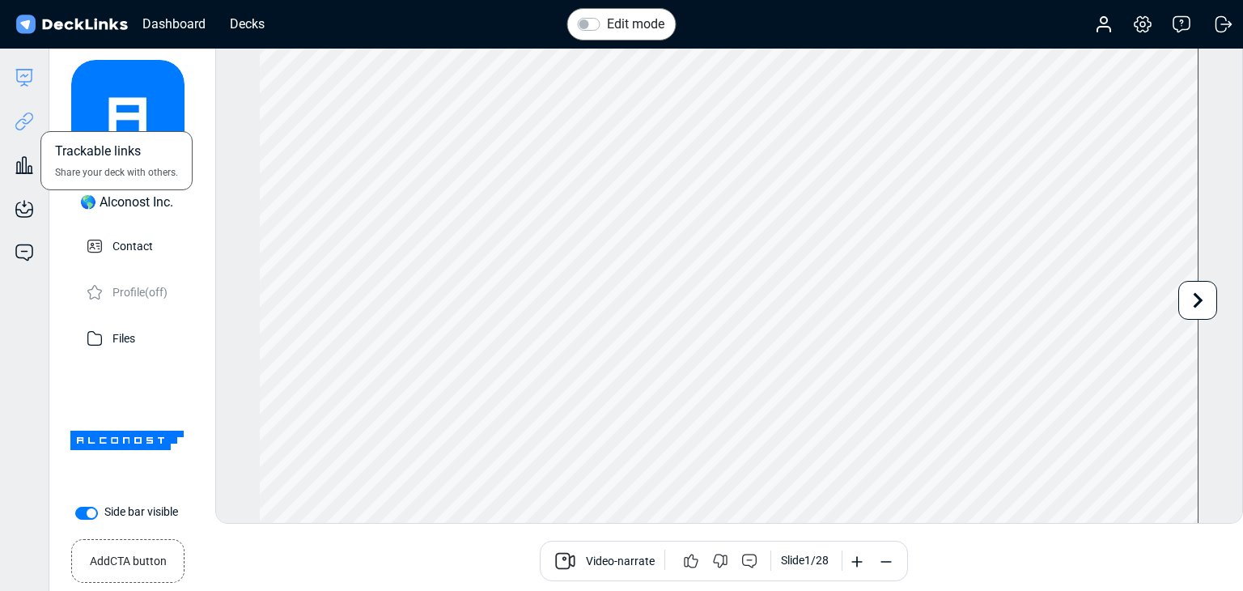
click at [29, 122] on icon at bounding box center [24, 121] width 19 height 19
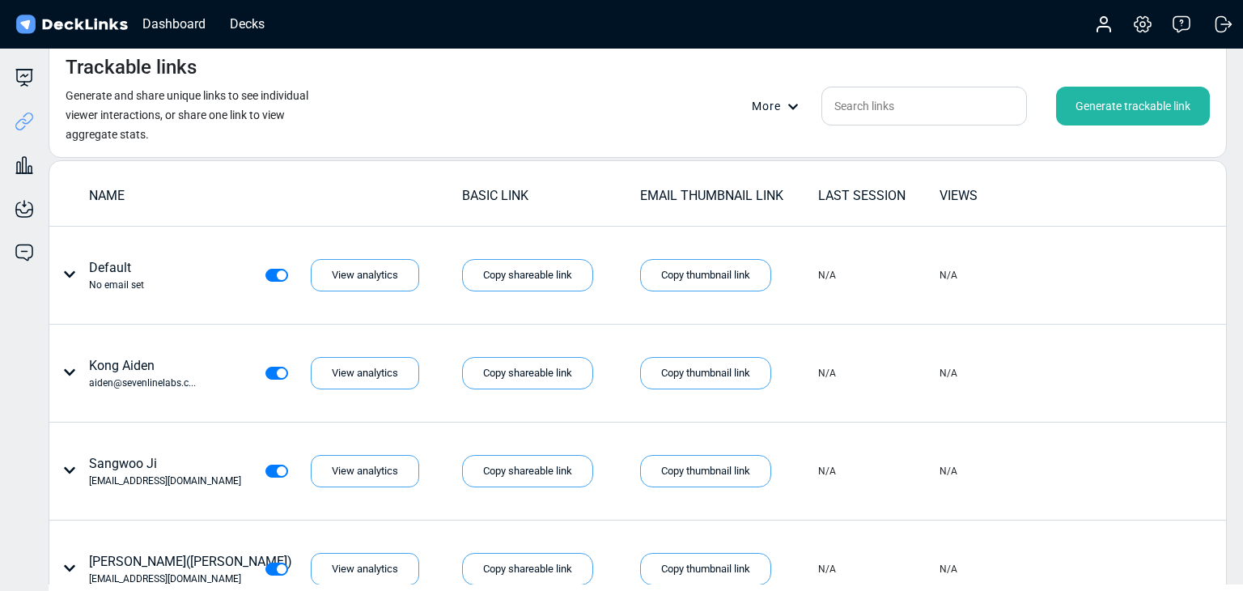
click at [1107, 98] on div "Generate trackable link" at bounding box center [1133, 106] width 154 height 39
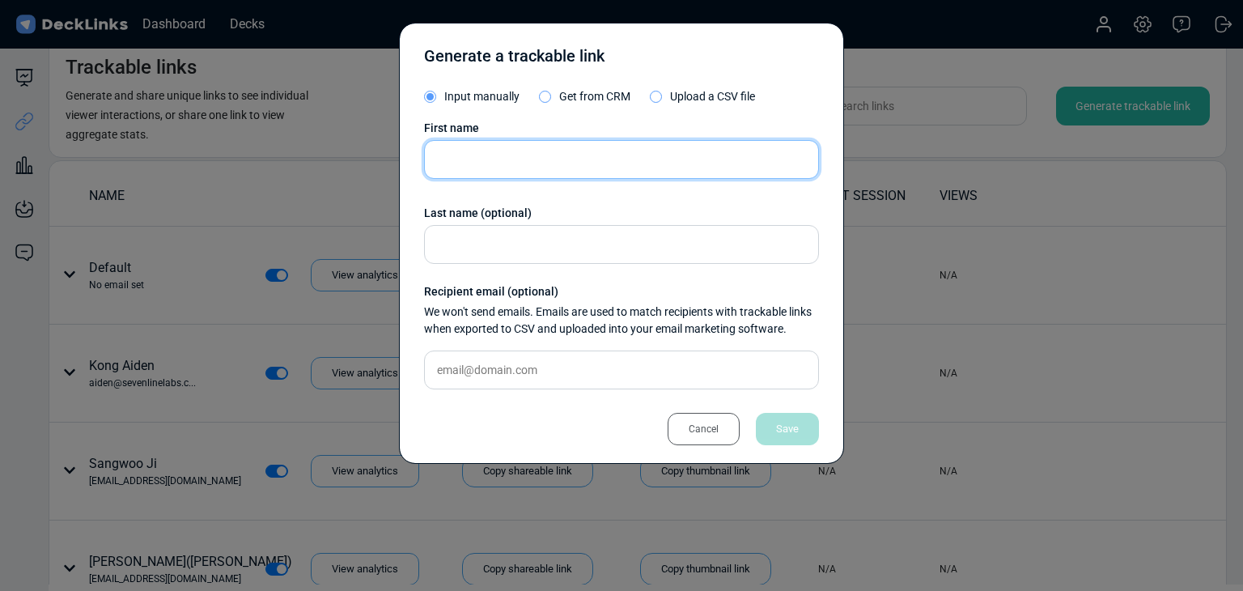
click at [508, 168] on input "text" at bounding box center [621, 159] width 395 height 39
paste input "임큰솔"
type input "임큰솔"
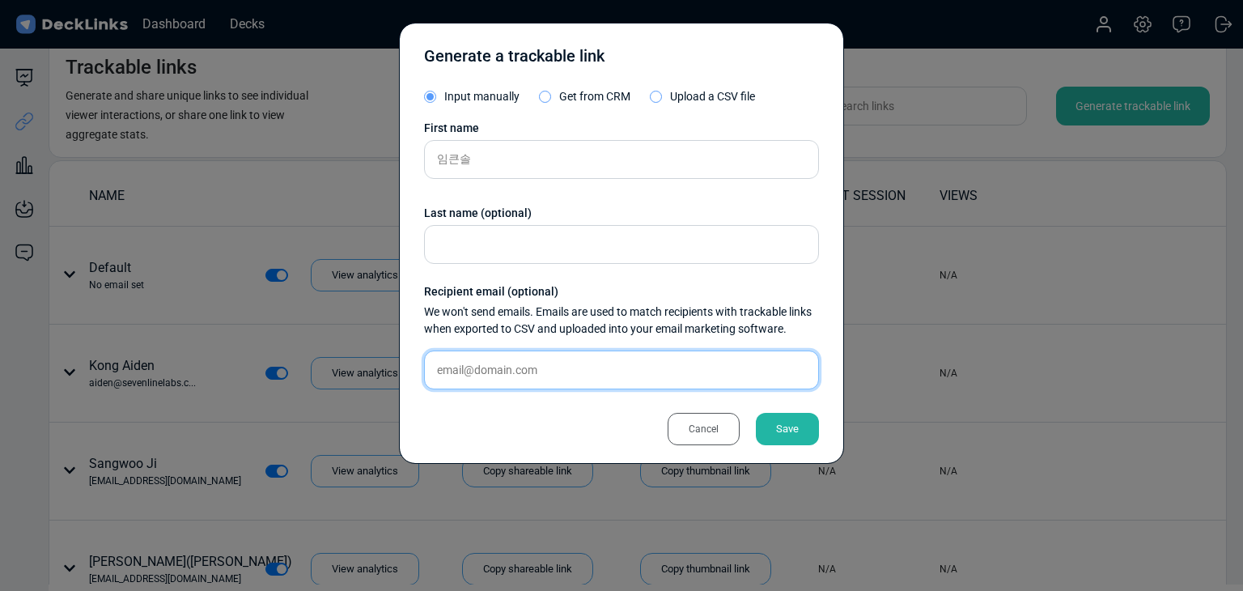
click at [527, 373] on input "text" at bounding box center [621, 369] width 395 height 39
paste input "[EMAIL_ADDRESS][DOMAIN_NAME]"
type input "[EMAIL_ADDRESS][DOMAIN_NAME]"
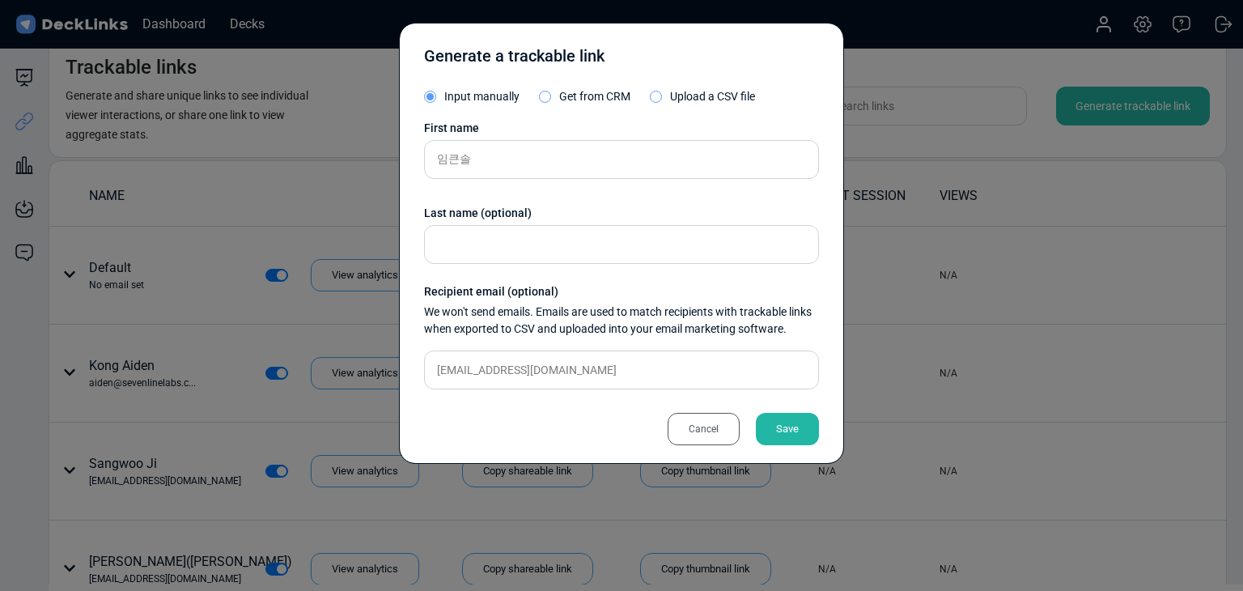
click at [777, 420] on div "Save" at bounding box center [787, 429] width 63 height 32
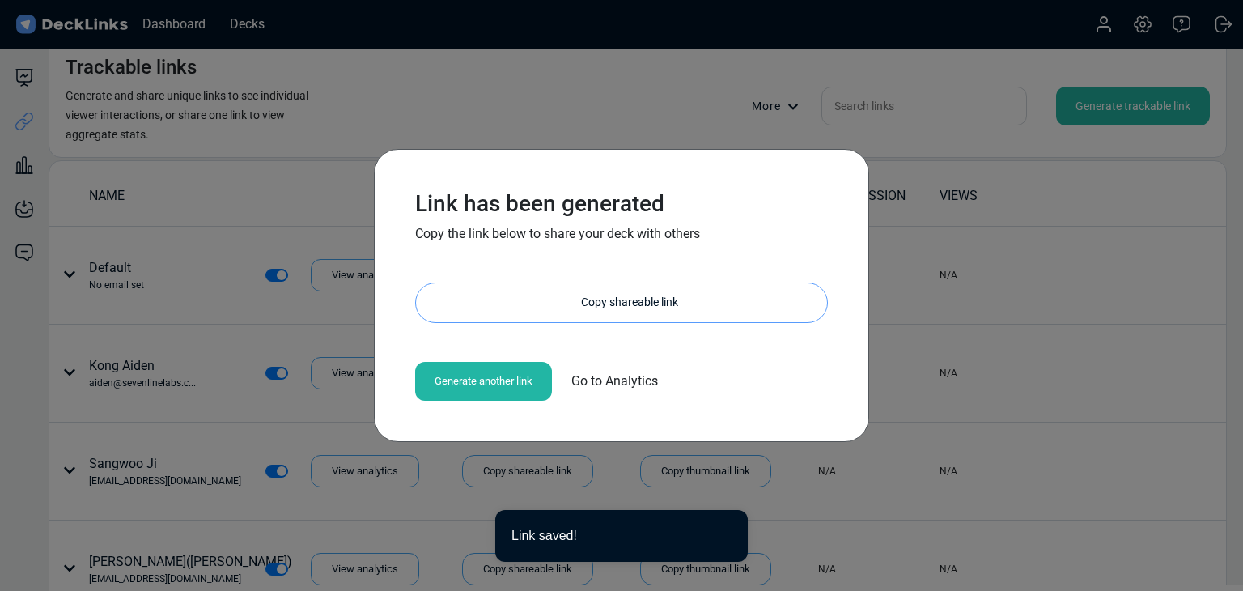
click at [612, 309] on div "Copy shareable link" at bounding box center [629, 302] width 395 height 39
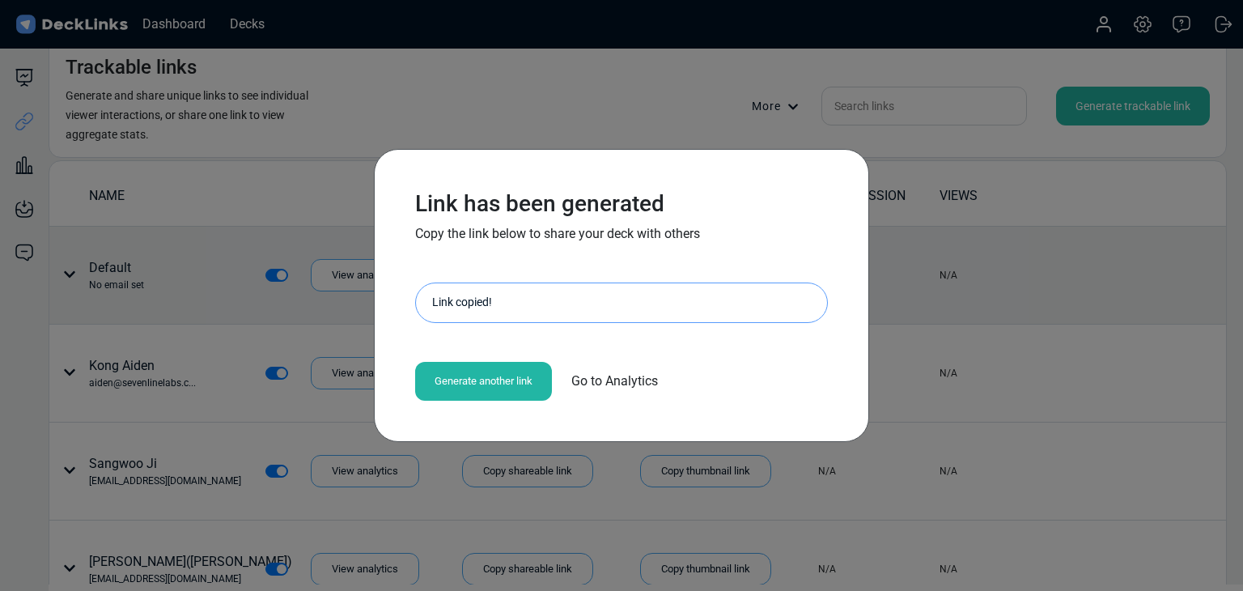
drag, startPoint x: 223, startPoint y: 339, endPoint x: 218, endPoint y: 319, distance: 21.0
click at [223, 339] on div "Link has been generated Copy the link below to share your deck with others http…" at bounding box center [621, 295] width 1243 height 591
